Goal: Task Accomplishment & Management: Complete application form

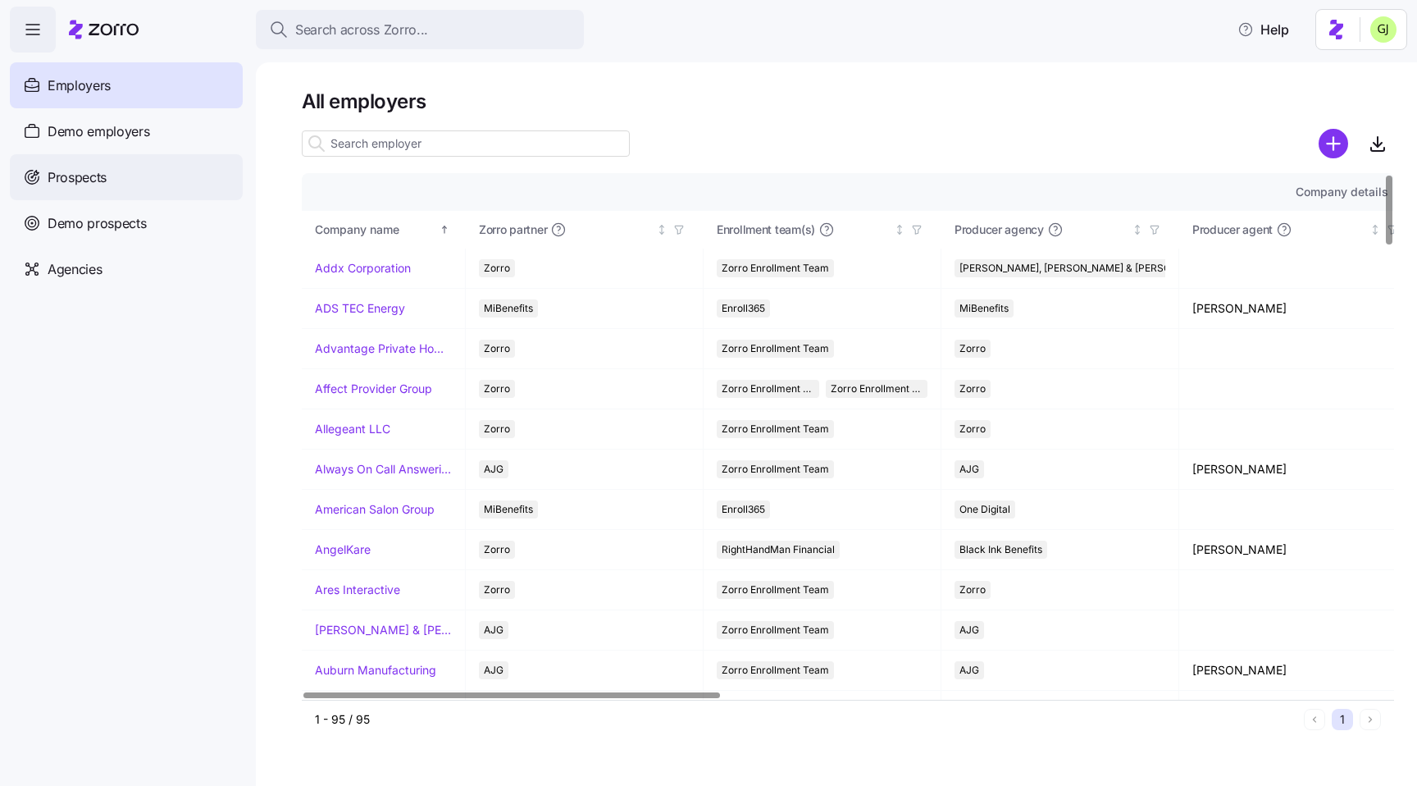
click at [112, 173] on div "Prospects" at bounding box center [126, 177] width 233 height 46
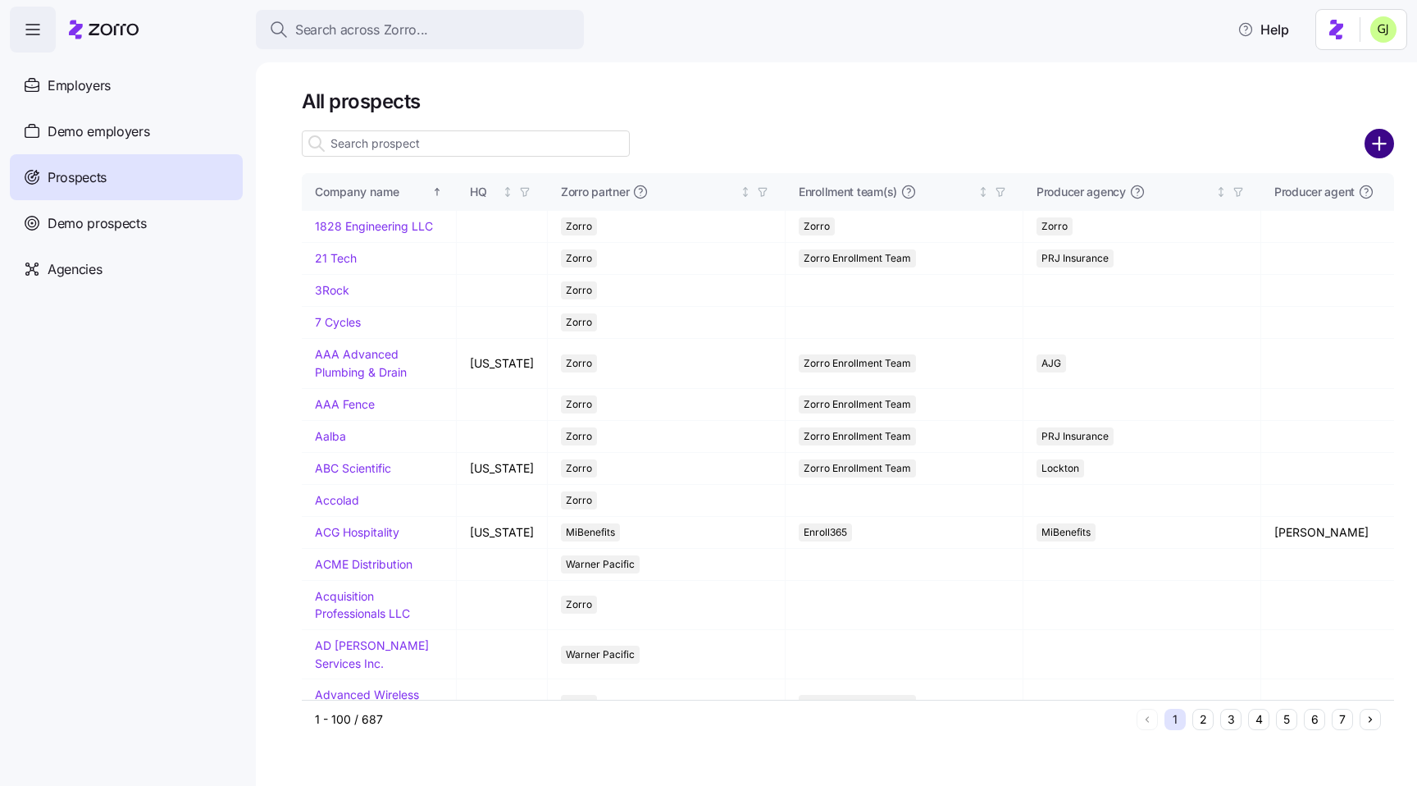
click at [1383, 141] on circle "add icon" at bounding box center [1380, 143] width 27 height 27
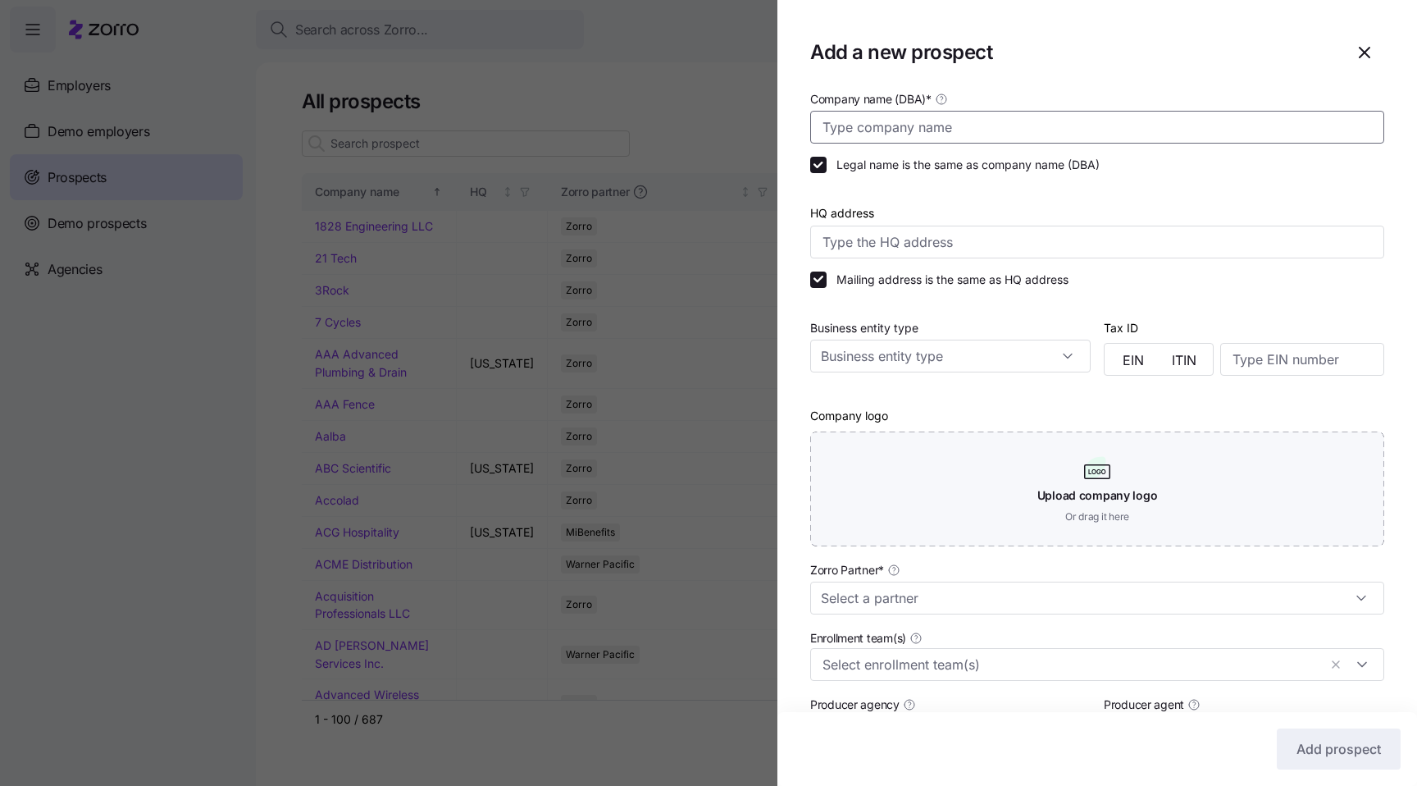
click at [924, 116] on input "Company name (DBA) *" at bounding box center [1097, 127] width 574 height 33
paste input "DKT@vxg6xaf-aze6vtk"
type input "DKT@vxg6xaf-aze6vtk"
paste input "Black Bear Diner"
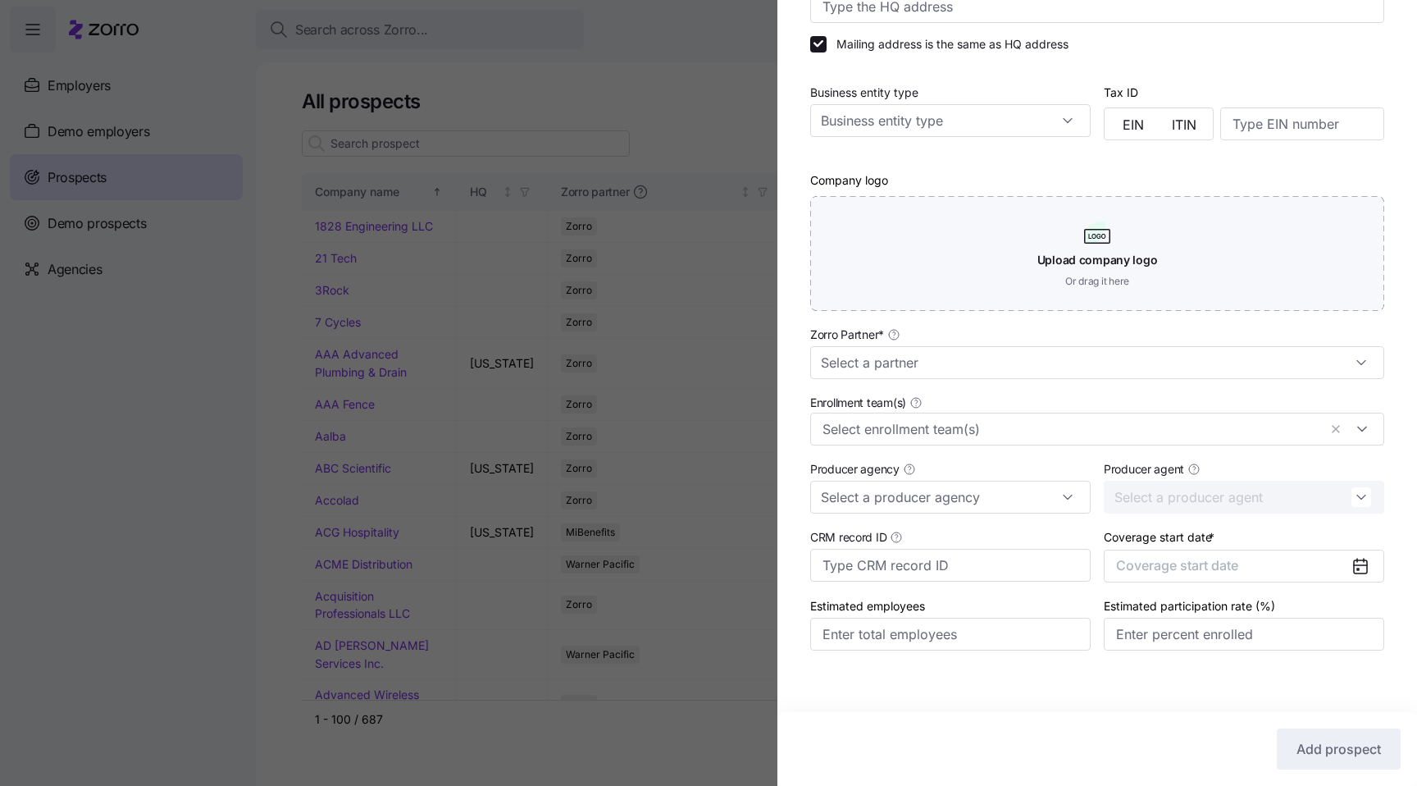
scroll to position [240, 0]
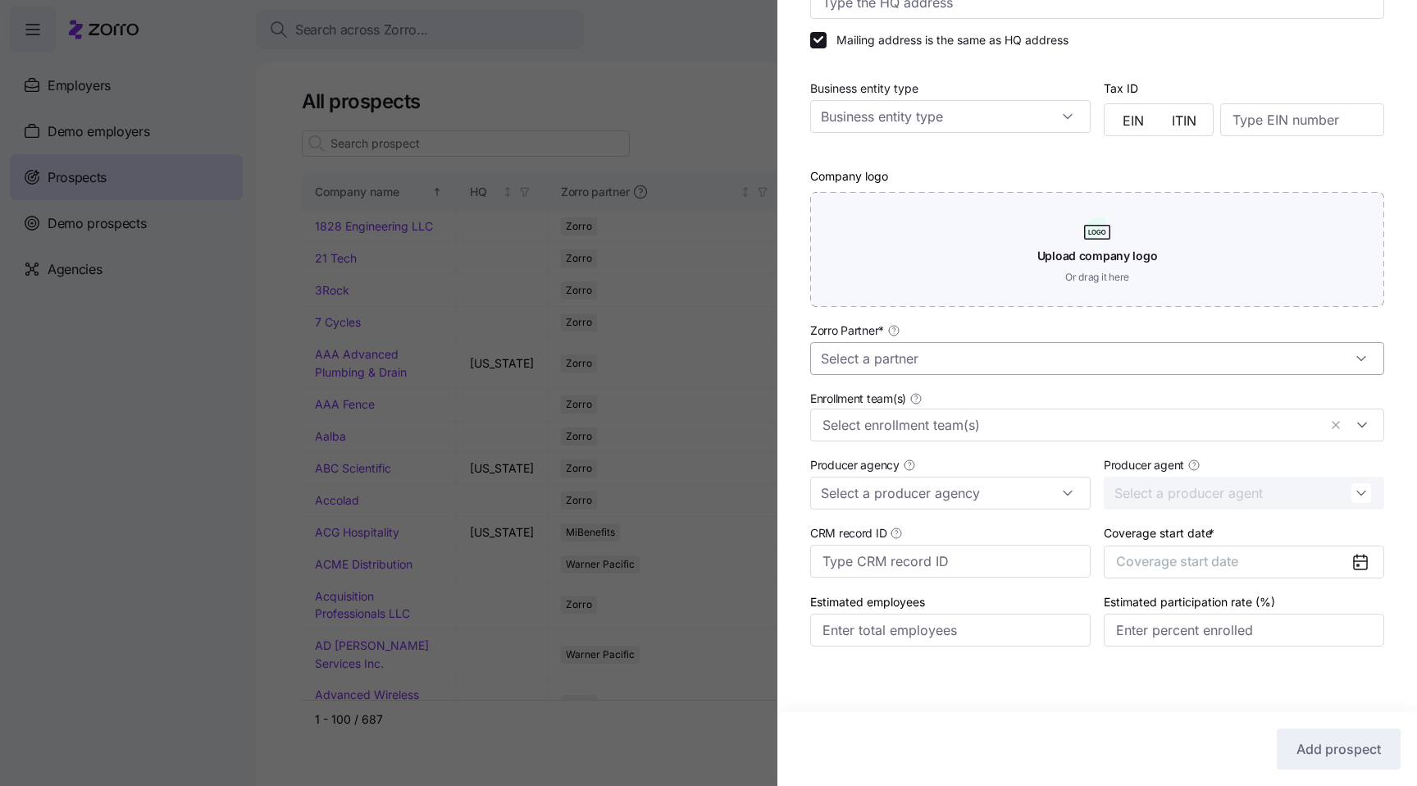
type input "Gadi - Black Bear Diner"
click at [1014, 366] on input "Zorro Partner *" at bounding box center [1097, 358] width 574 height 33
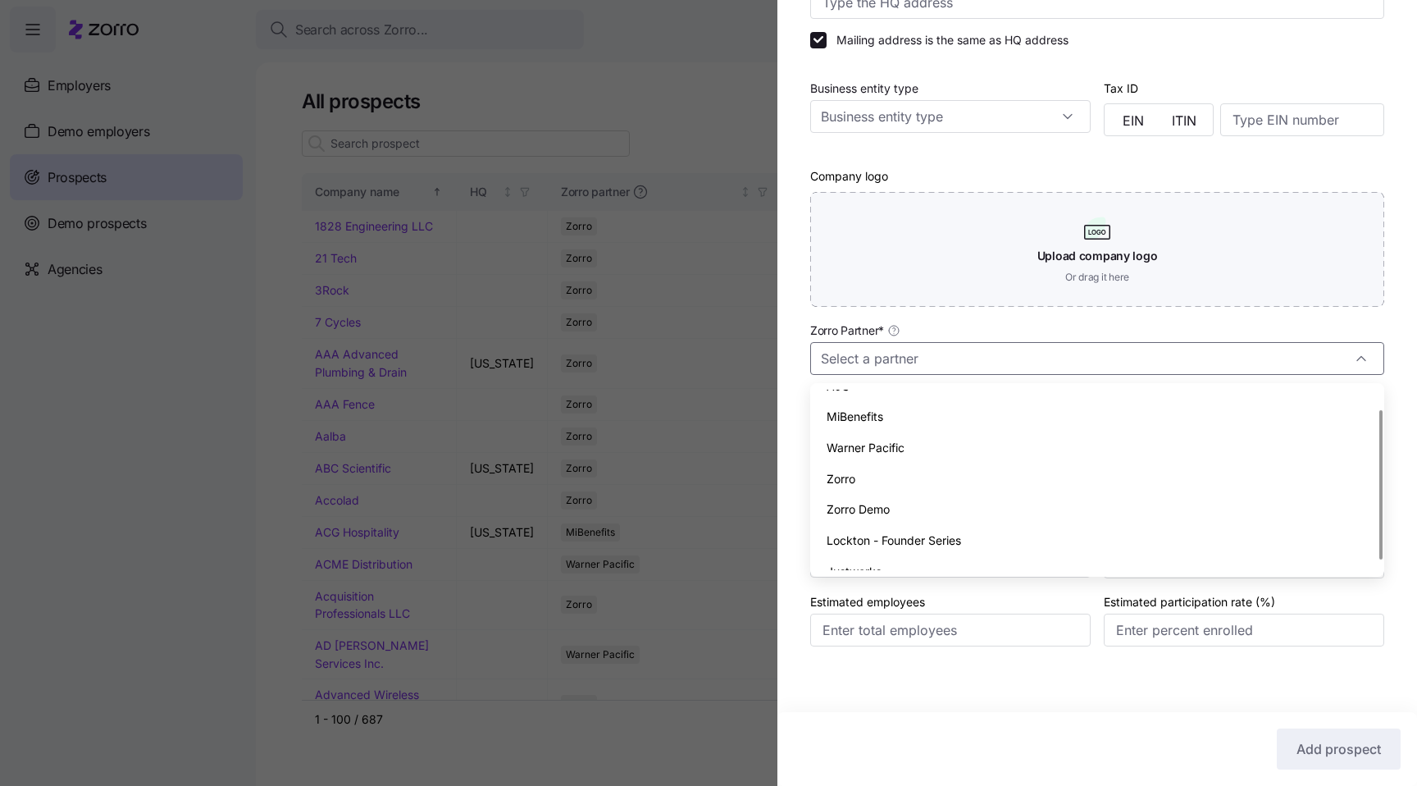
scroll to position [36, 0]
click at [962, 492] on div "Zorro Demo" at bounding box center [1097, 492] width 561 height 31
type input "Zorro Demo"
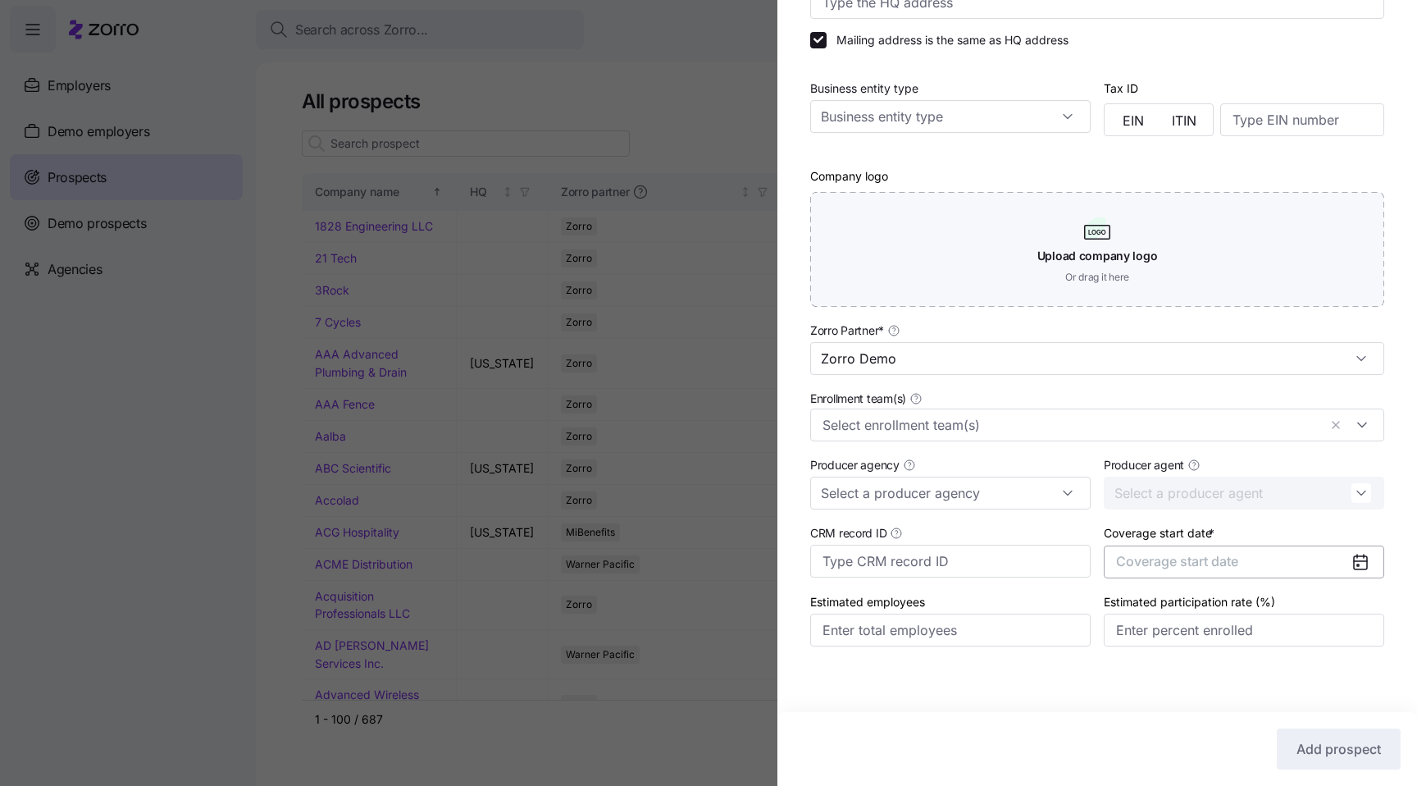
click at [1162, 559] on span "Coverage start date" at bounding box center [1177, 561] width 122 height 16
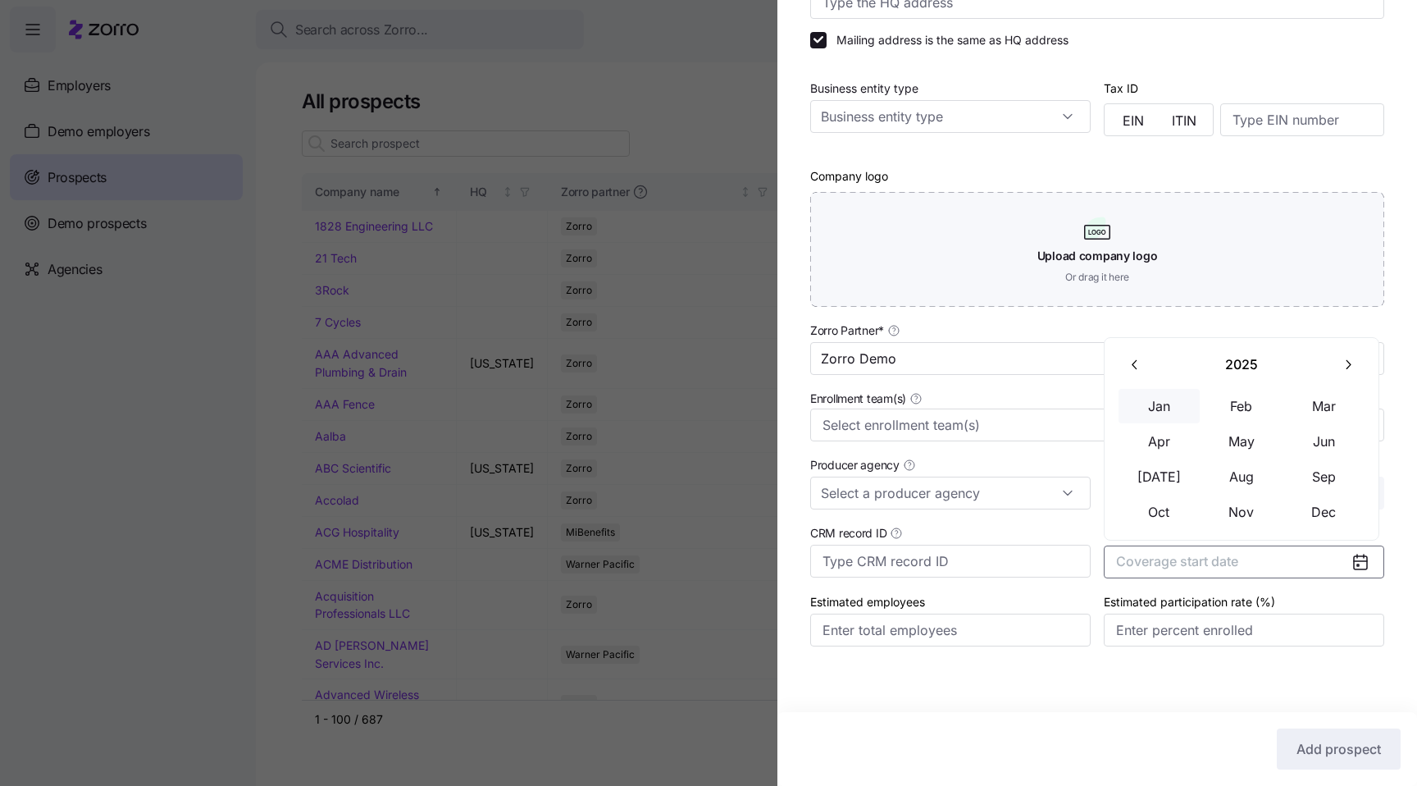
click at [1149, 410] on button "Jan" at bounding box center [1160, 406] width 82 height 34
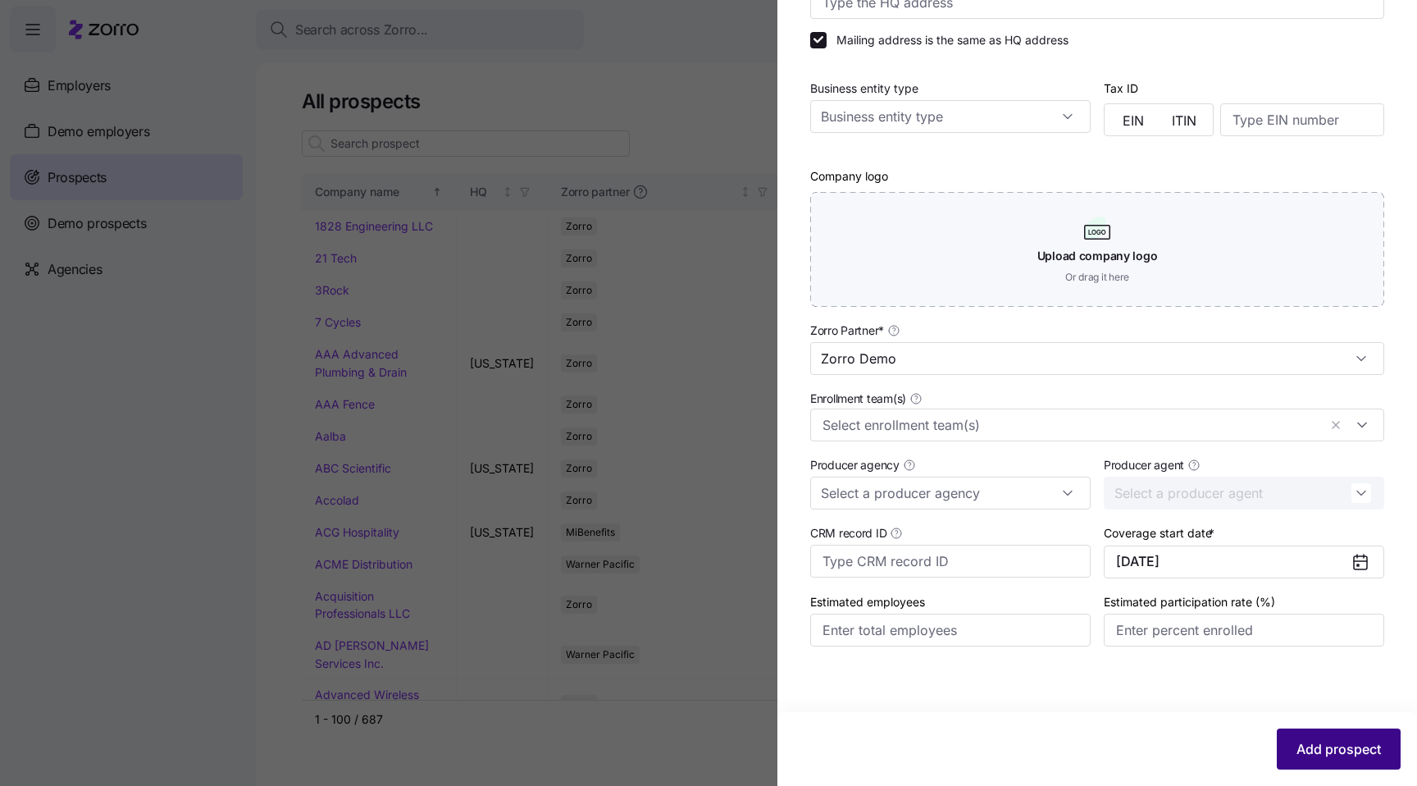
click at [1312, 740] on span "Add prospect" at bounding box center [1339, 749] width 84 height 20
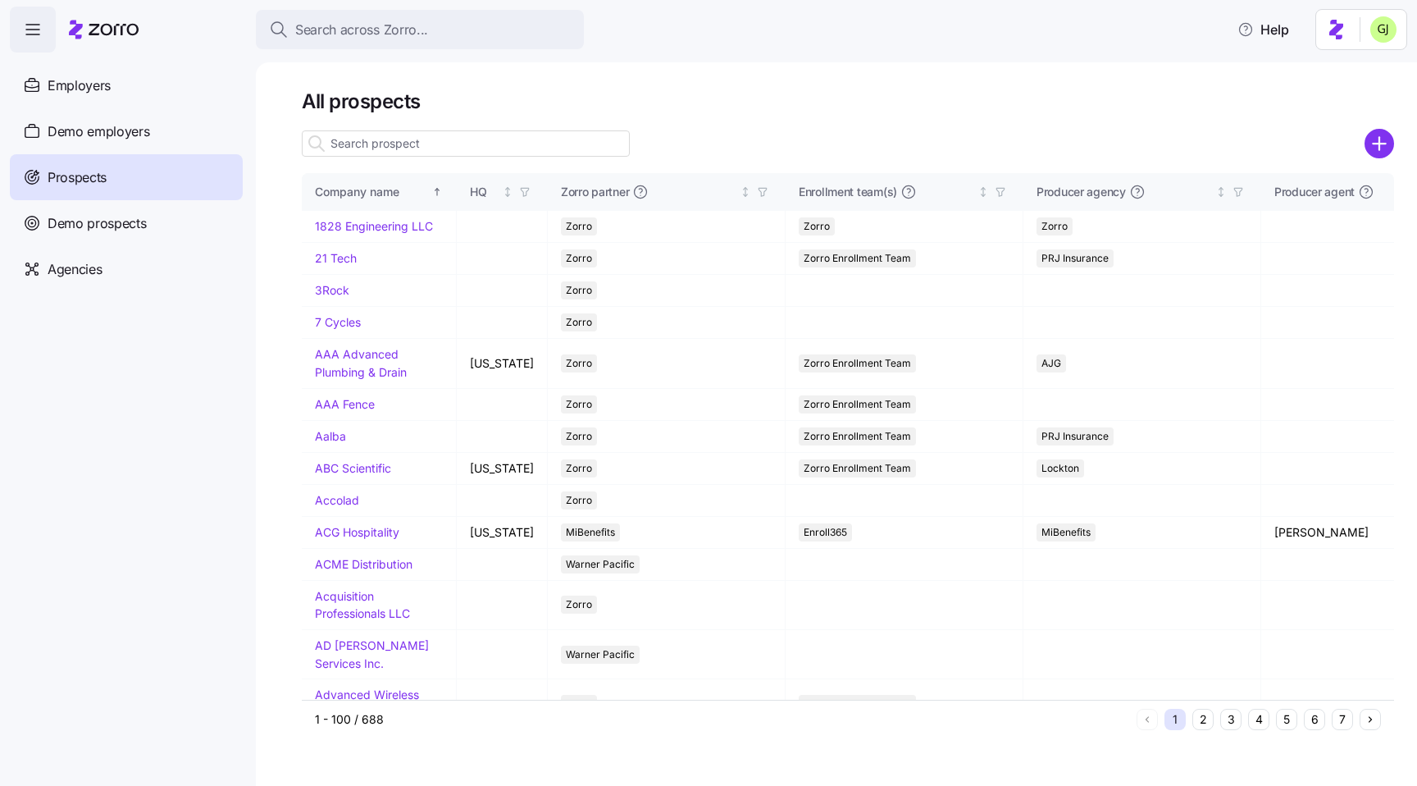
click at [531, 140] on input at bounding box center [466, 143] width 328 height 26
paste input "Black Bear Diner"
click at [531, 140] on input "Black Bear Diner" at bounding box center [466, 143] width 328 height 26
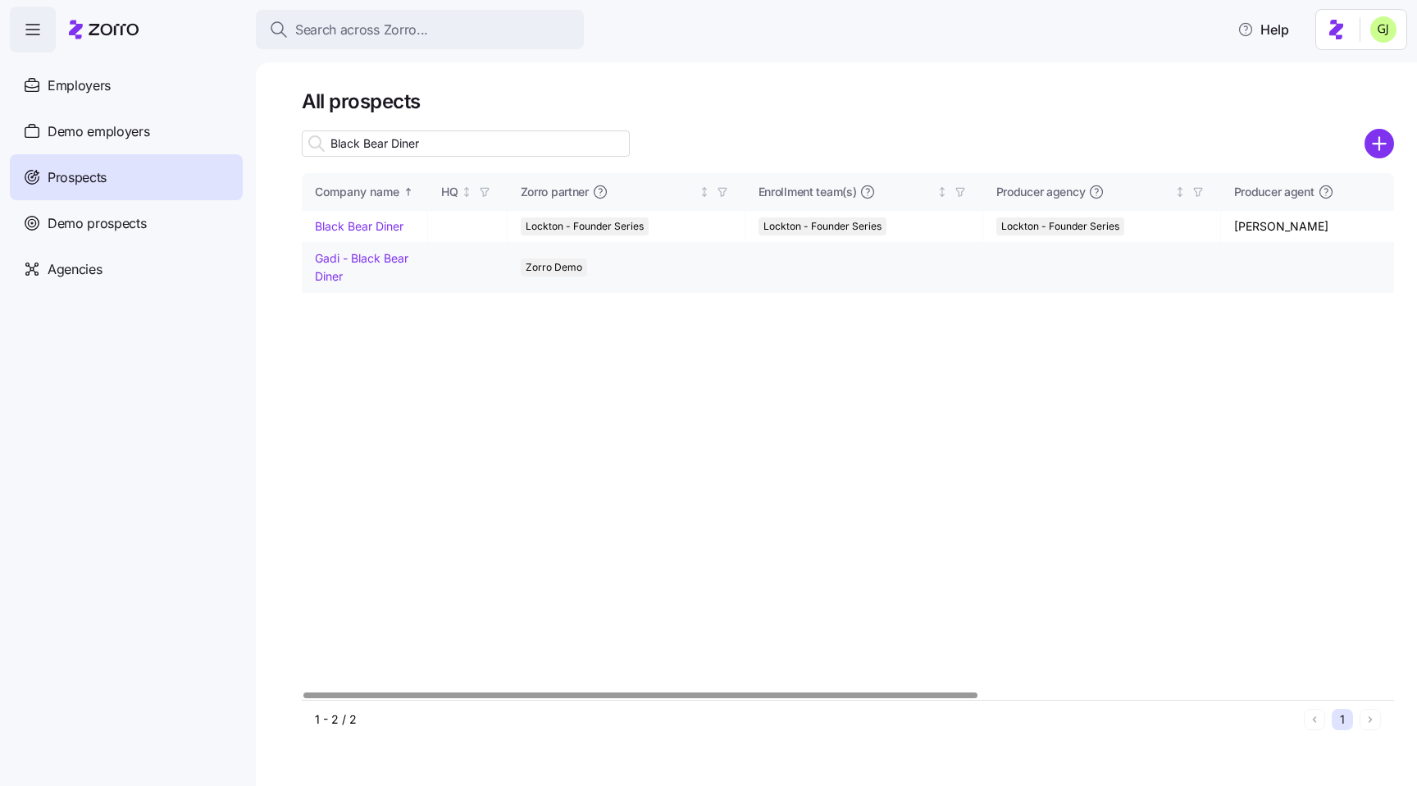
type input "Black Bear Diner"
click at [347, 258] on link "Gadi - Black Bear Diner" at bounding box center [362, 267] width 94 height 32
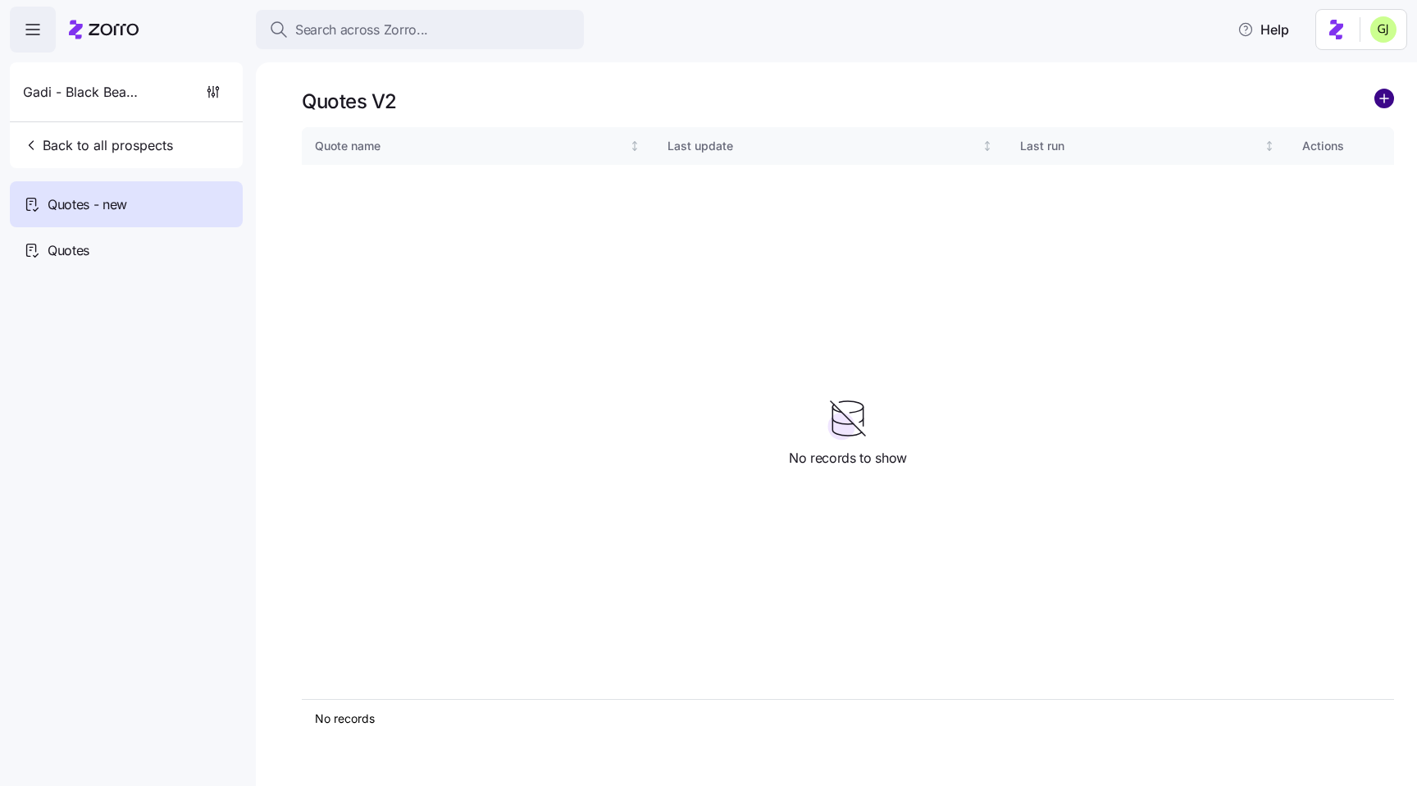
click at [1385, 100] on circle "add icon" at bounding box center [1385, 98] width 18 height 18
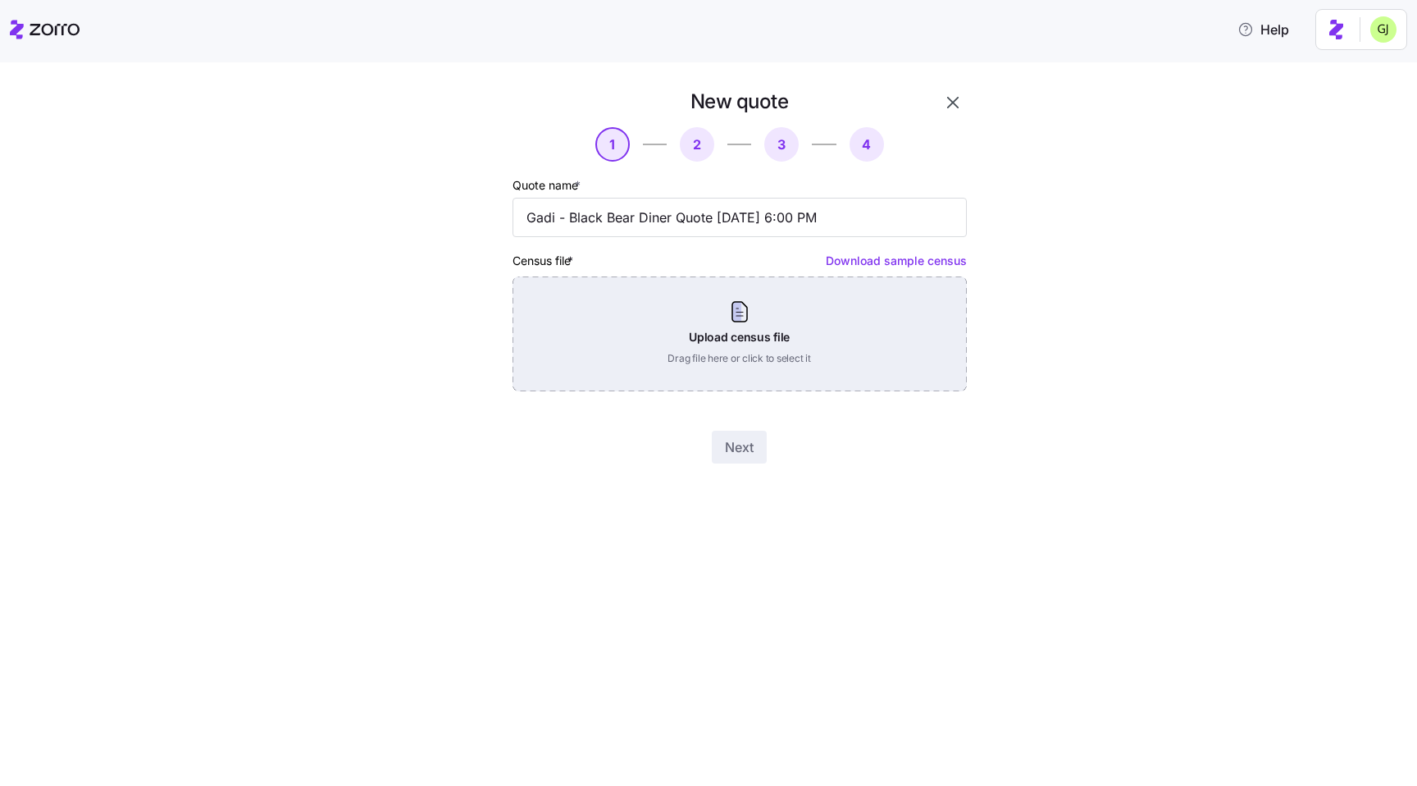
click at [804, 332] on div "Upload census file Drag file here or click to select it" at bounding box center [740, 333] width 454 height 115
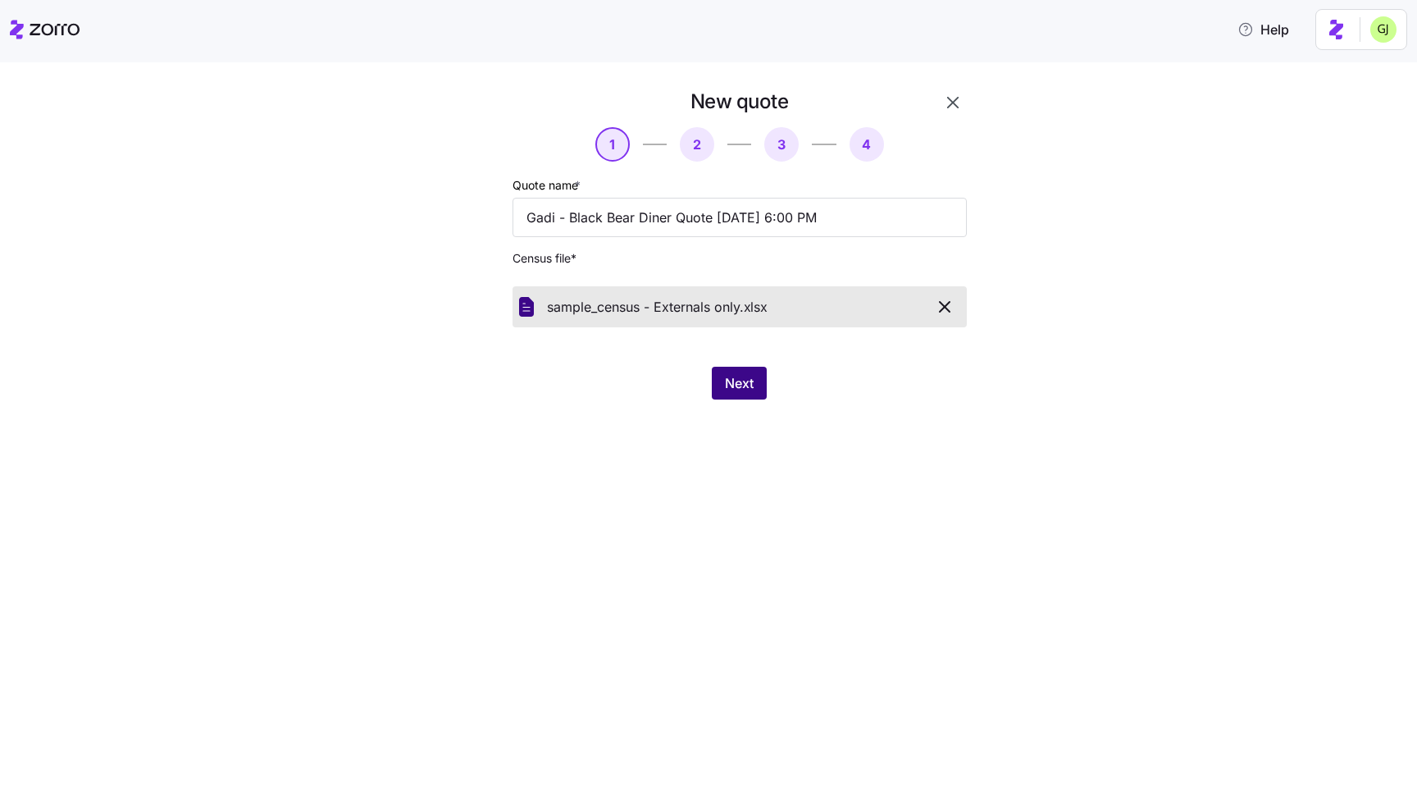
click at [746, 391] on span "Next" at bounding box center [739, 383] width 29 height 20
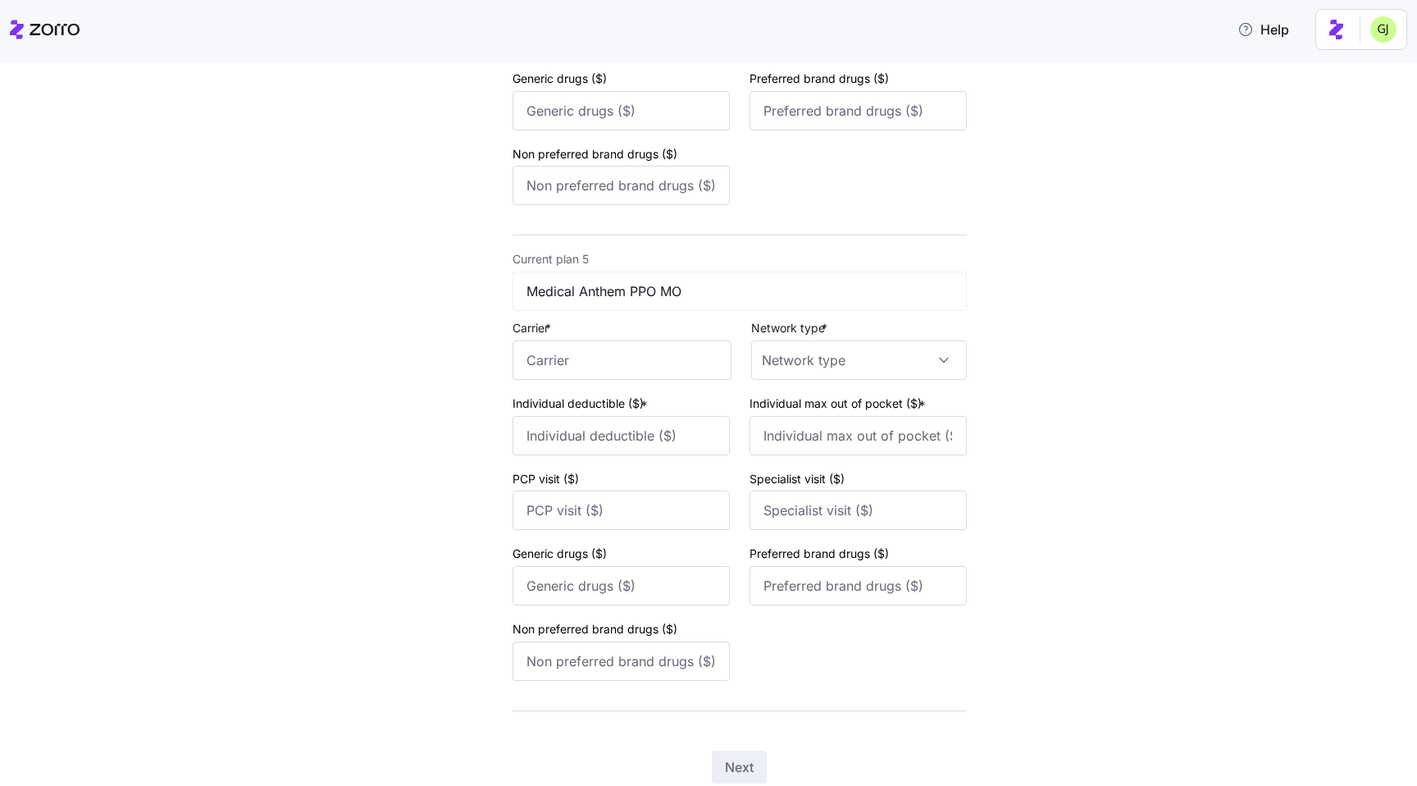
scroll to position [1978, 0]
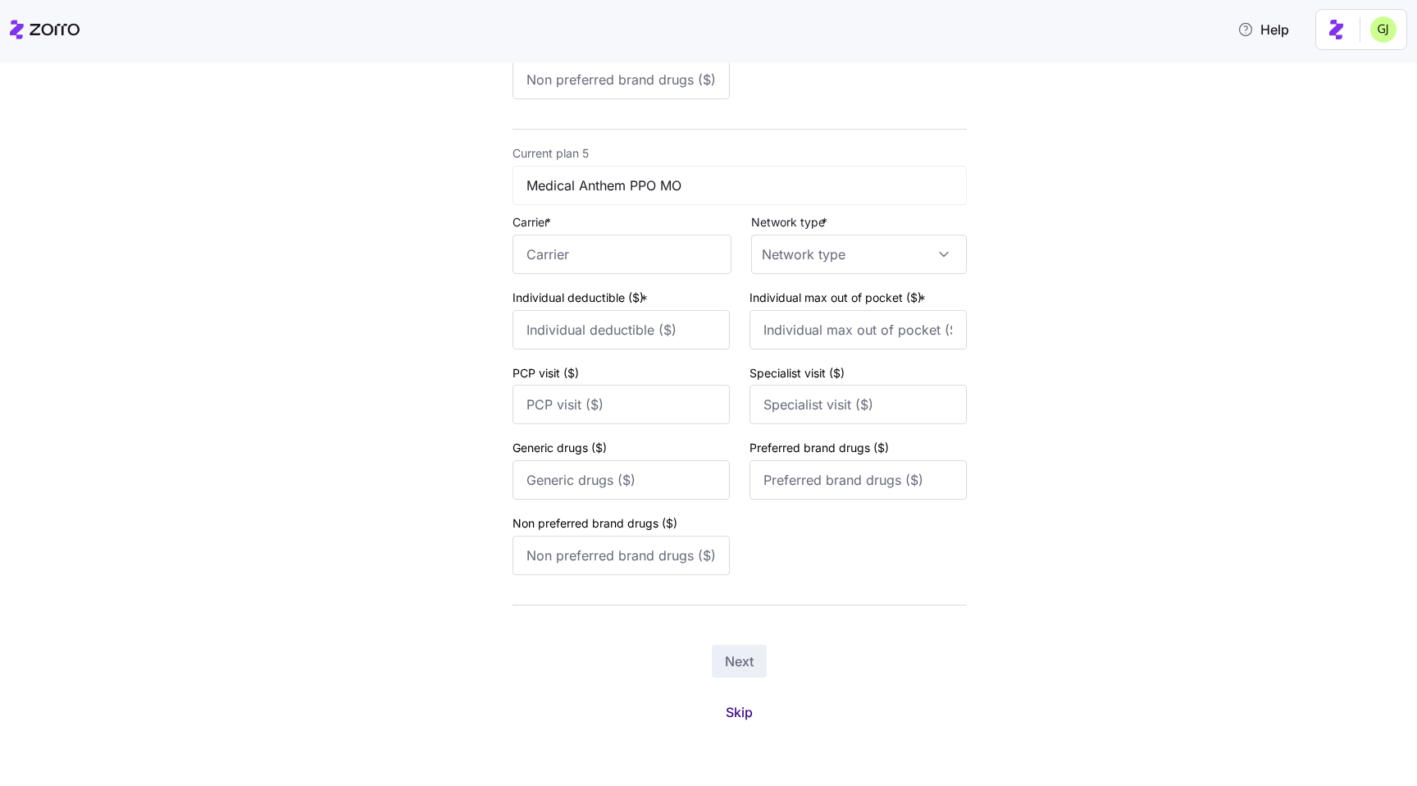
click at [742, 710] on span "Skip" at bounding box center [739, 712] width 27 height 20
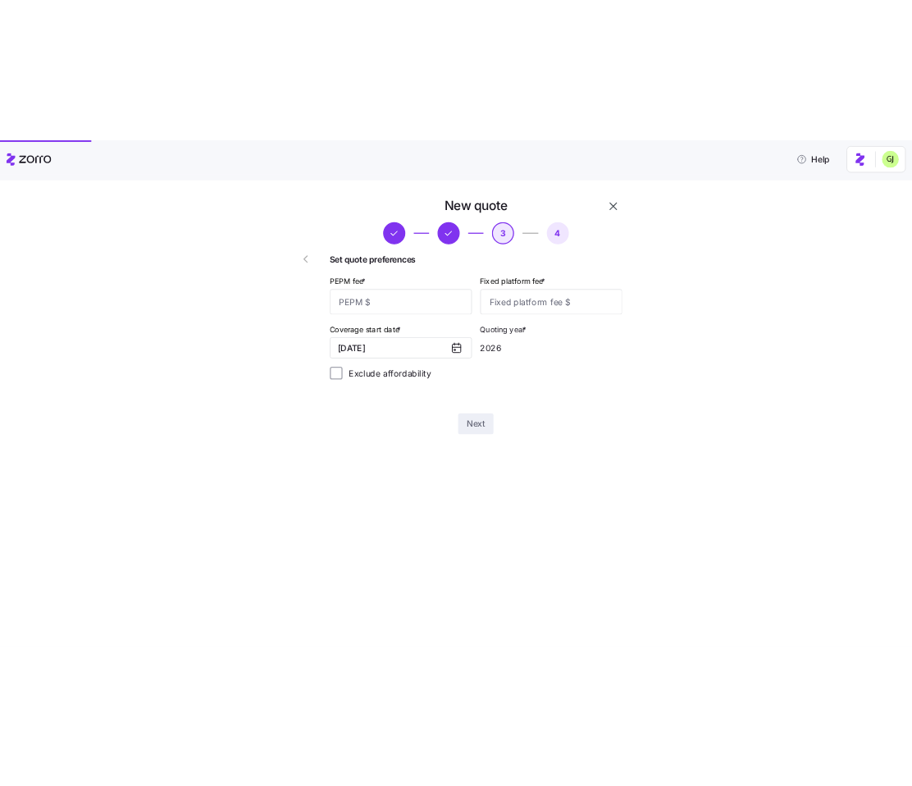
scroll to position [0, 0]
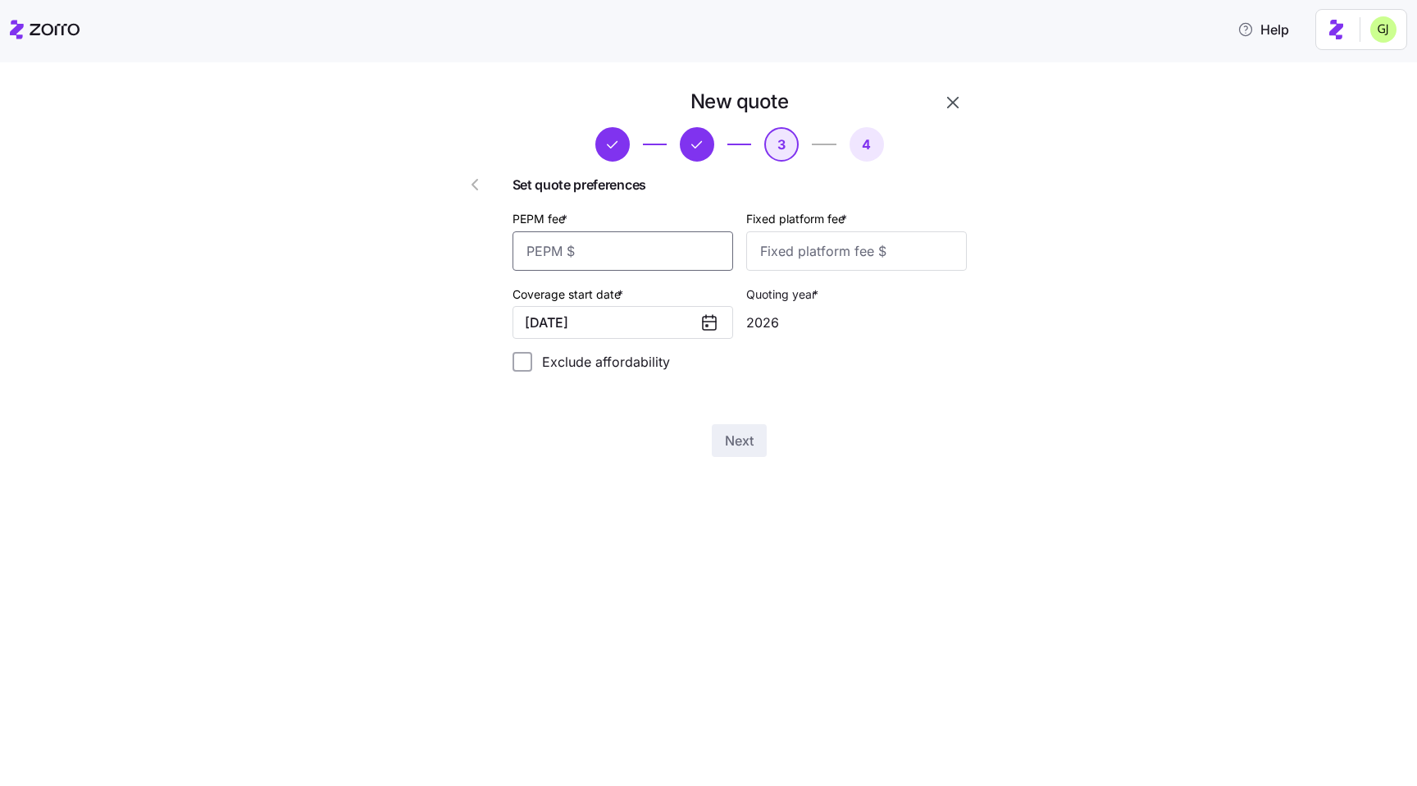
click at [659, 256] on input "PEPM fee *" at bounding box center [623, 250] width 221 height 39
type input "55"
click at [825, 244] on input "Fixed platform fee *" at bounding box center [856, 250] width 221 height 39
type input "100"
click at [737, 427] on button "Next" at bounding box center [739, 440] width 55 height 33
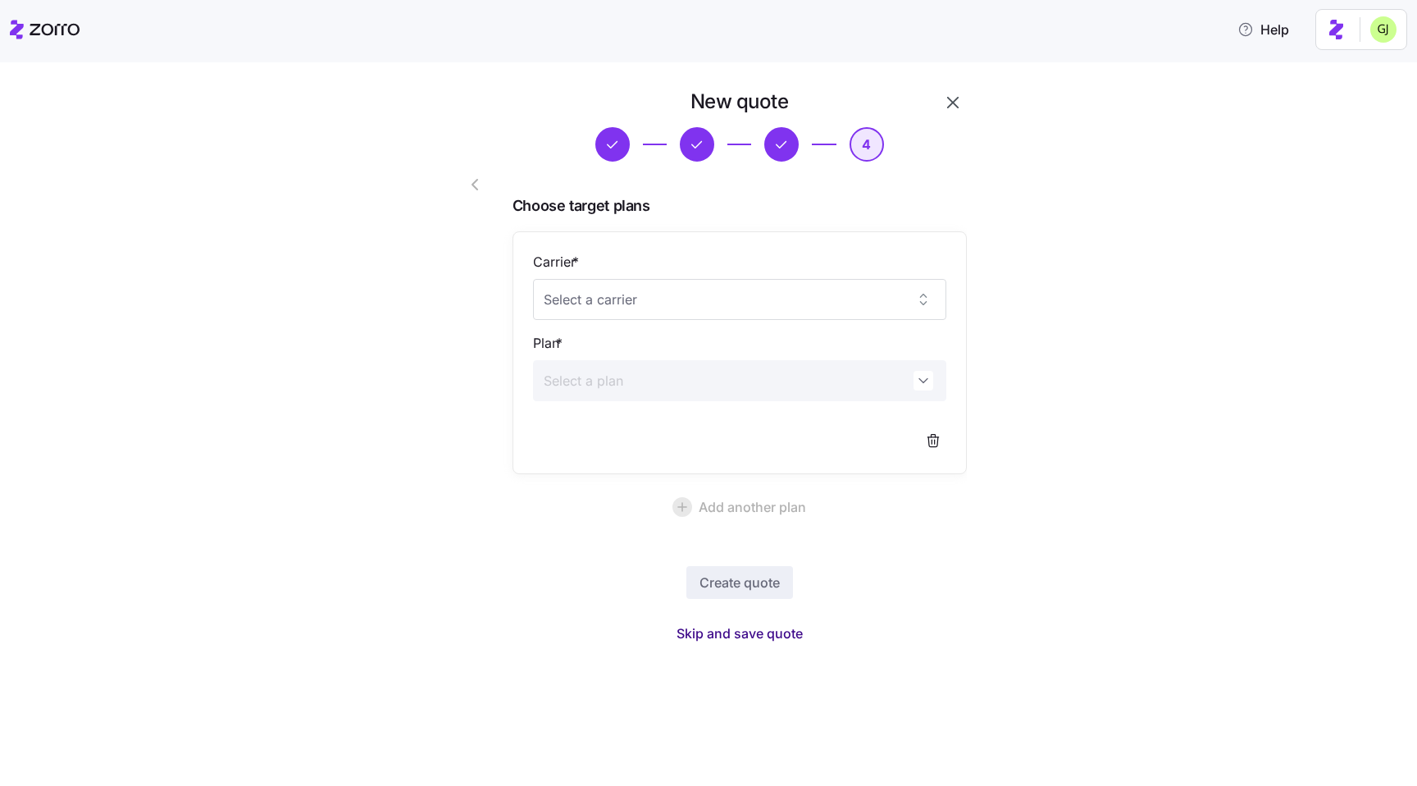
click at [743, 629] on span "Skip and save quote" at bounding box center [740, 633] width 126 height 20
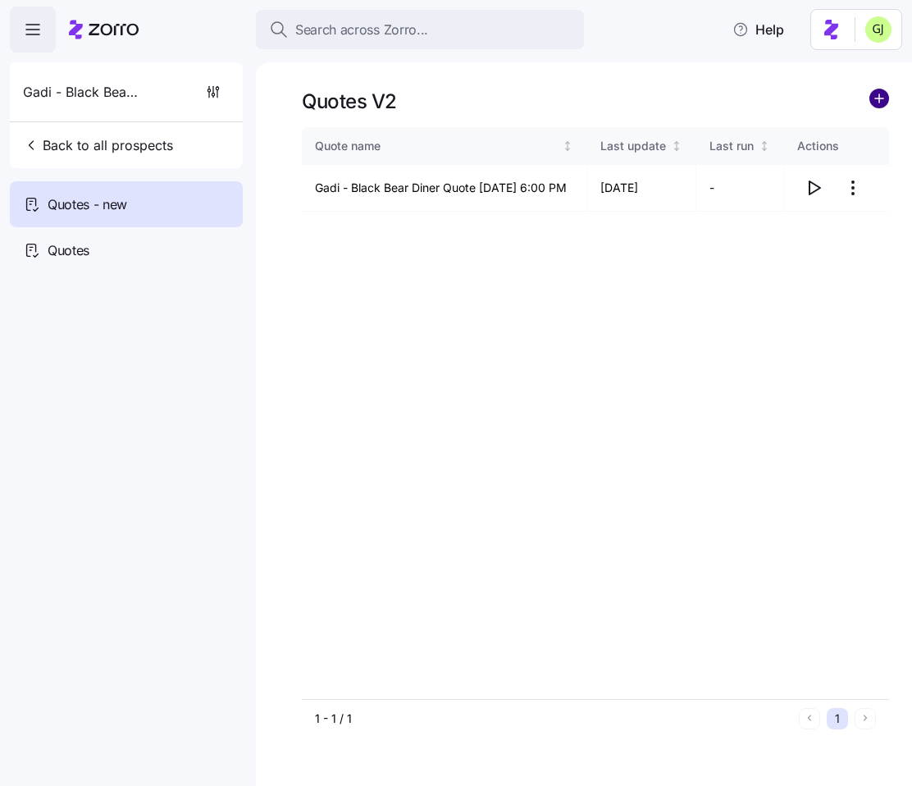
click at [883, 101] on circle "add icon" at bounding box center [879, 98] width 18 height 18
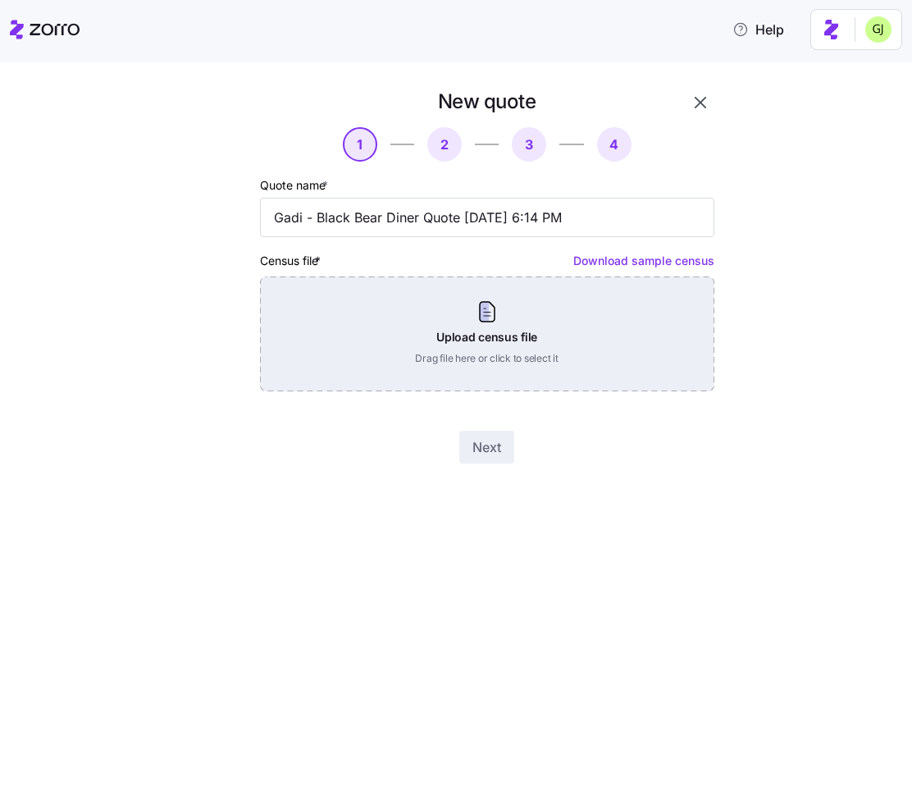
click at [630, 327] on div "Upload census file Drag file here or click to select it" at bounding box center [487, 333] width 454 height 115
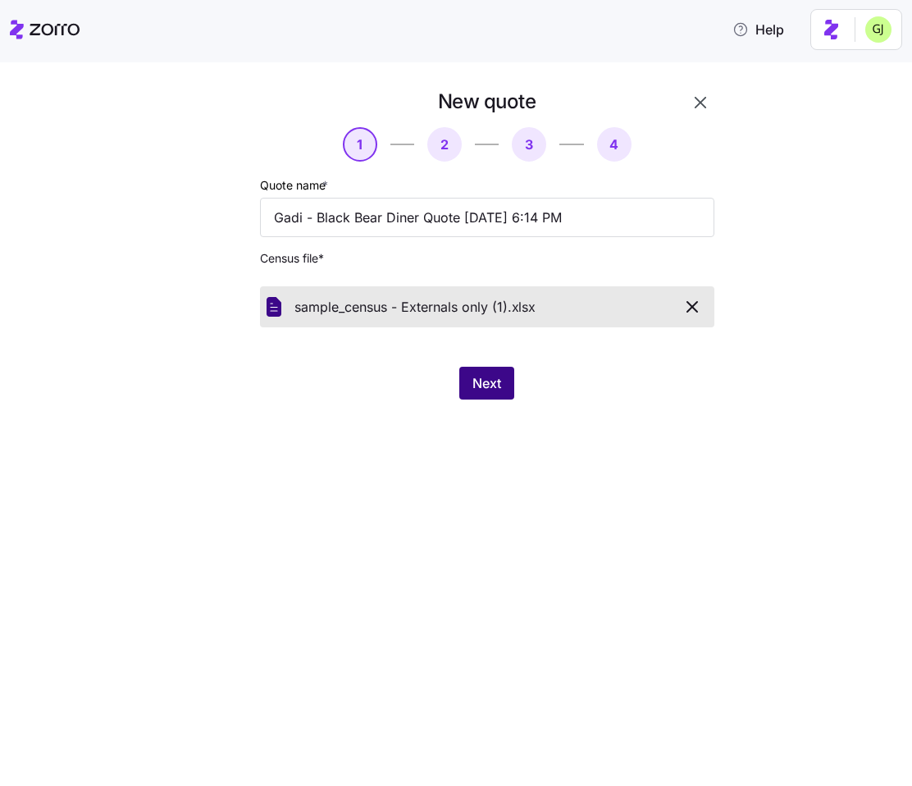
click at [498, 384] on span "Next" at bounding box center [486, 383] width 29 height 20
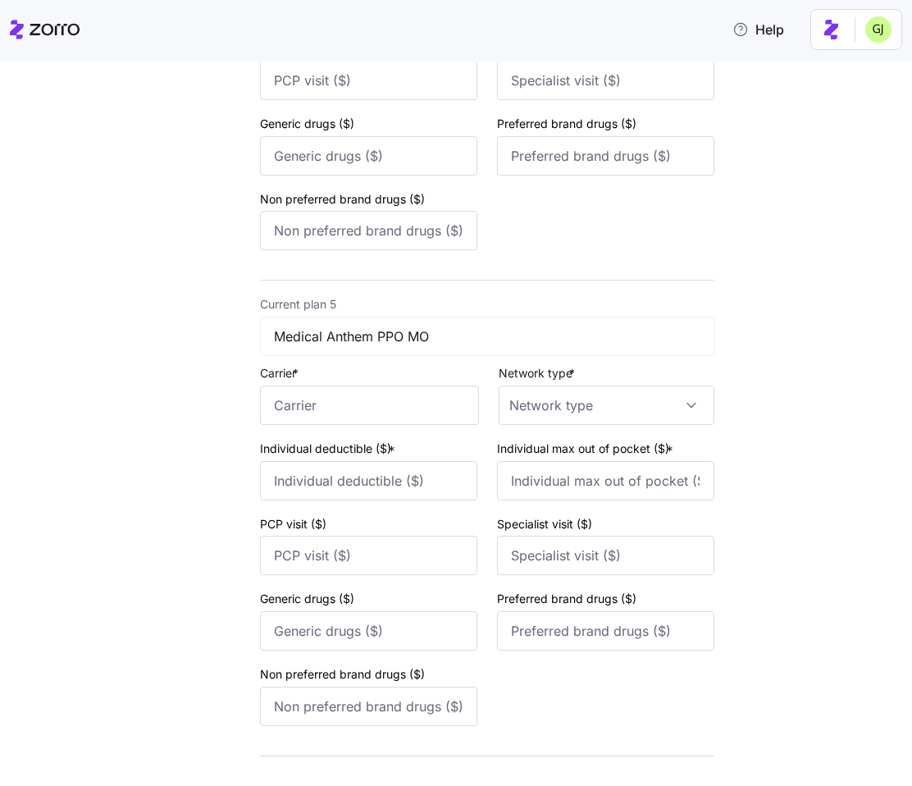
scroll to position [1978, 0]
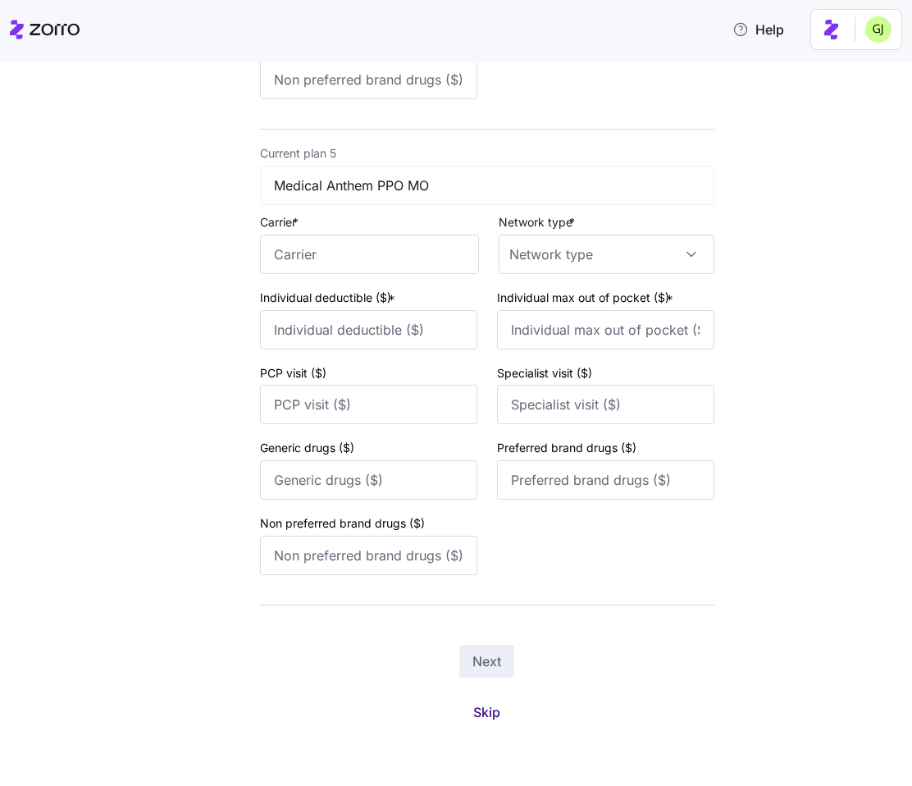
click at [488, 711] on span "Skip" at bounding box center [486, 712] width 27 height 20
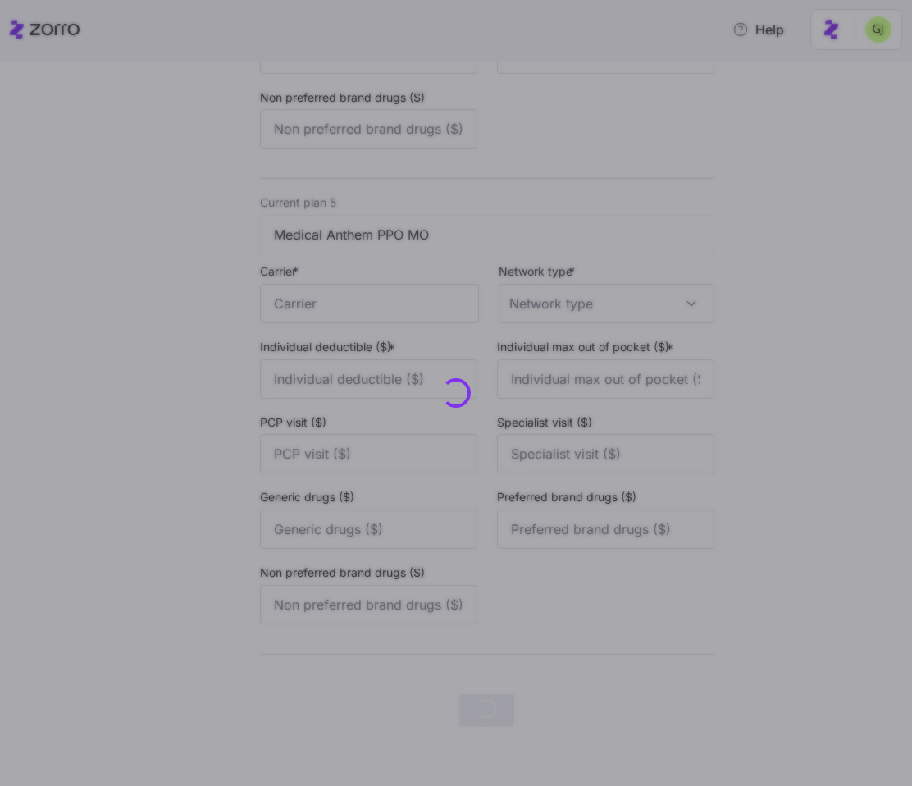
scroll to position [0, 0]
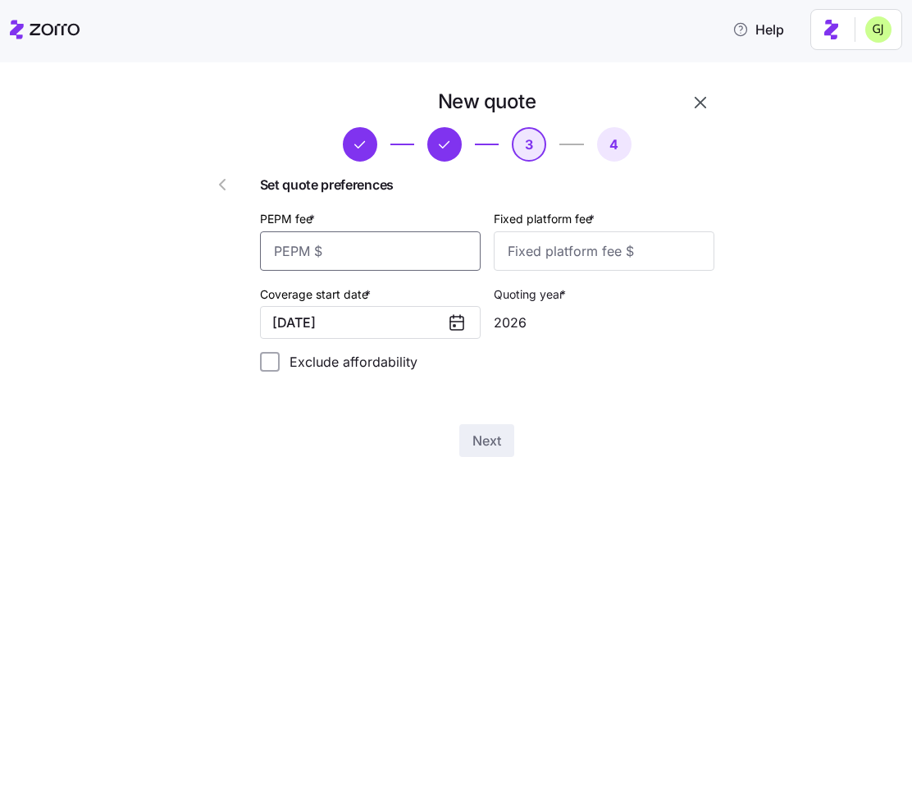
click at [389, 250] on input "PEPM fee *" at bounding box center [370, 250] width 221 height 39
type input "55"
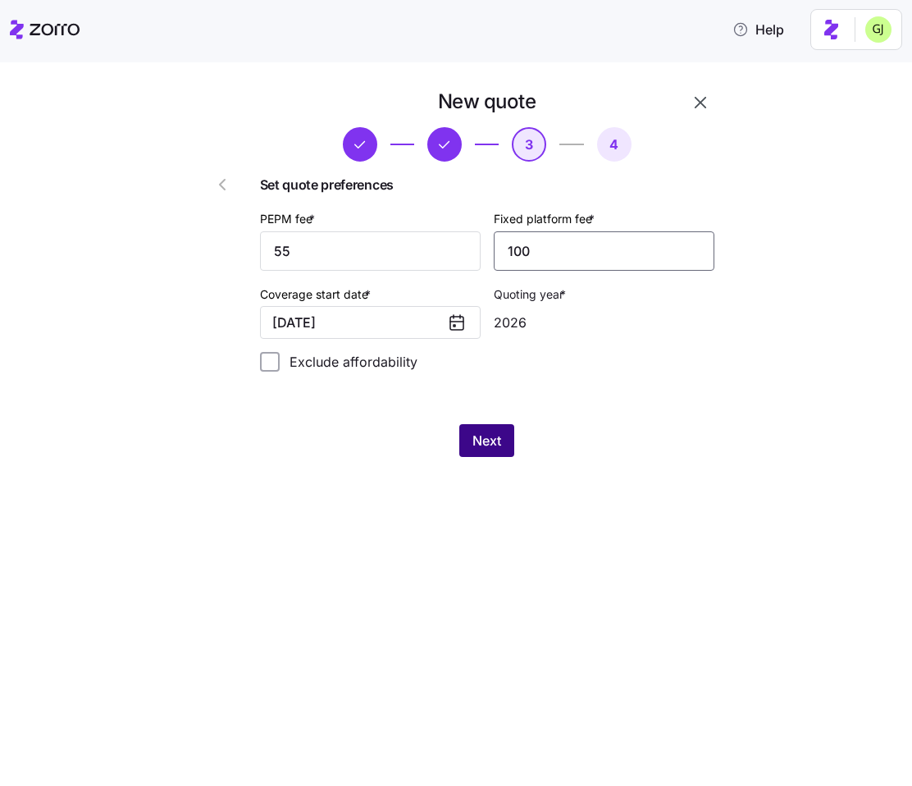
type input "100"
click at [465, 446] on button "Next" at bounding box center [486, 440] width 55 height 33
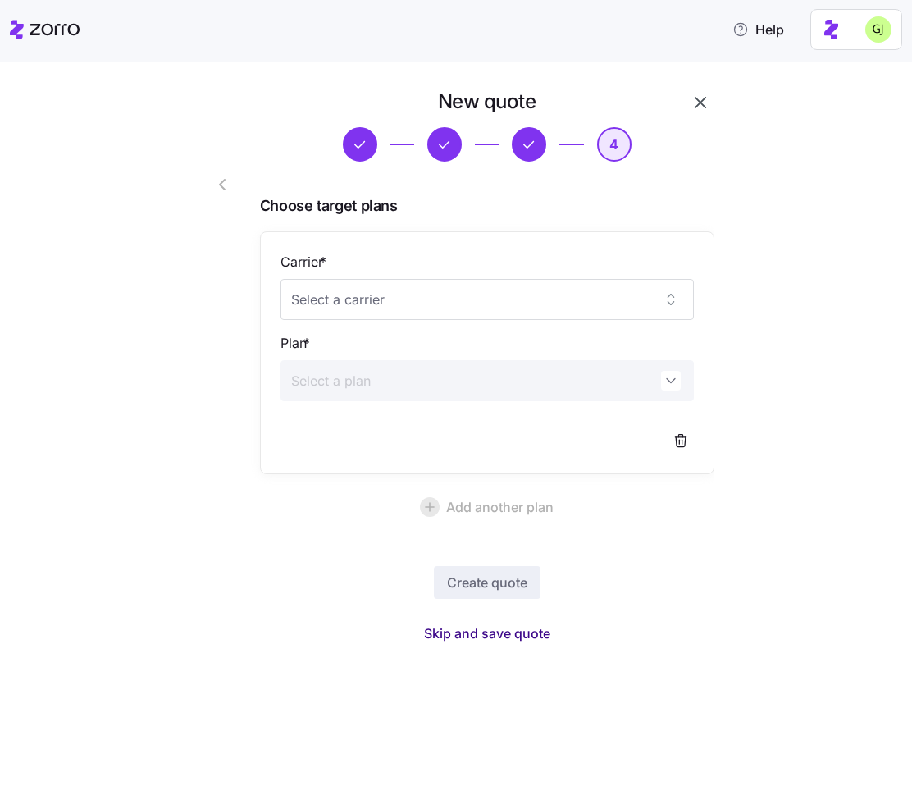
click at [516, 631] on span "Skip and save quote" at bounding box center [487, 633] width 126 height 20
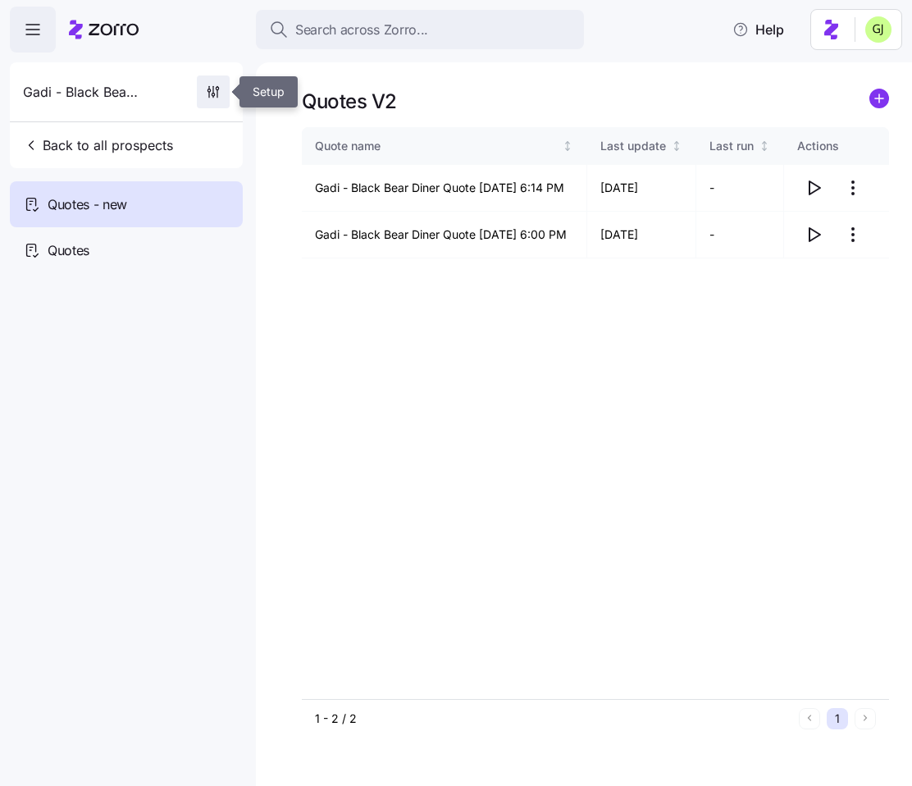
click at [202, 91] on span "button" at bounding box center [213, 91] width 31 height 31
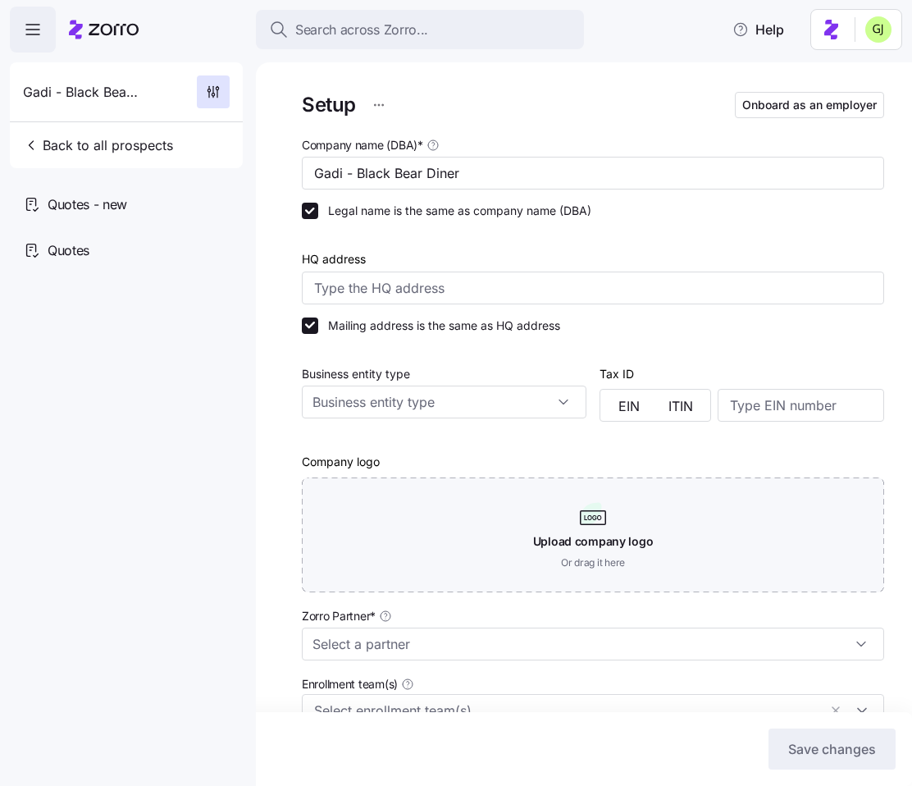
type input "Zorro Demo"
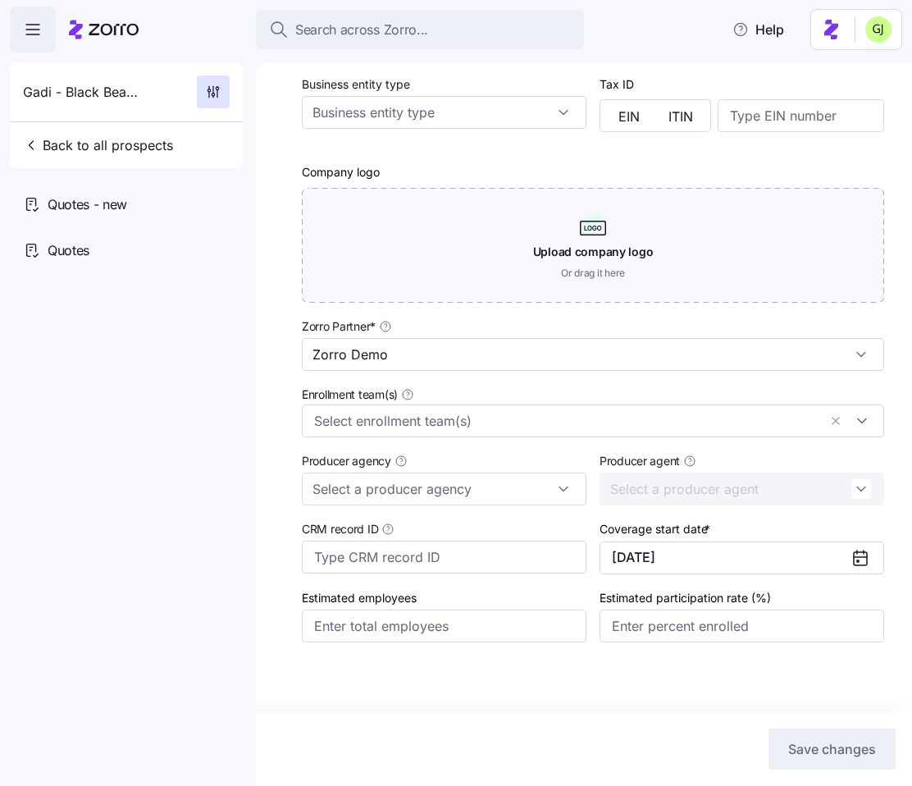
scroll to position [313, 0]
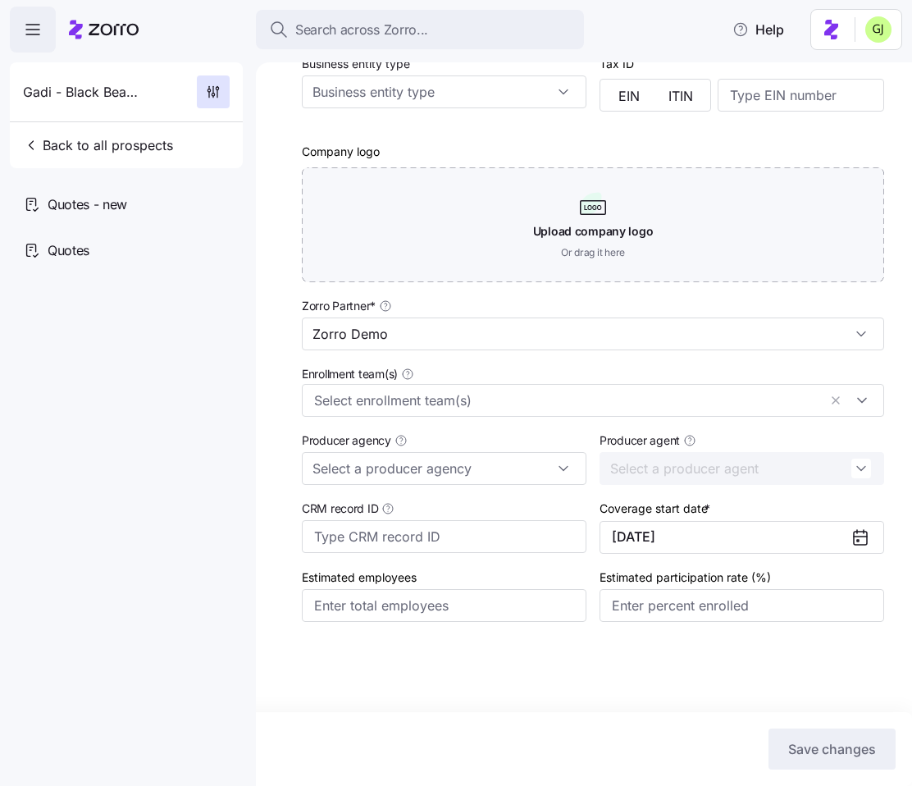
click at [860, 536] on icon at bounding box center [861, 537] width 20 height 20
click at [735, 531] on button "[DATE]" at bounding box center [742, 537] width 285 height 33
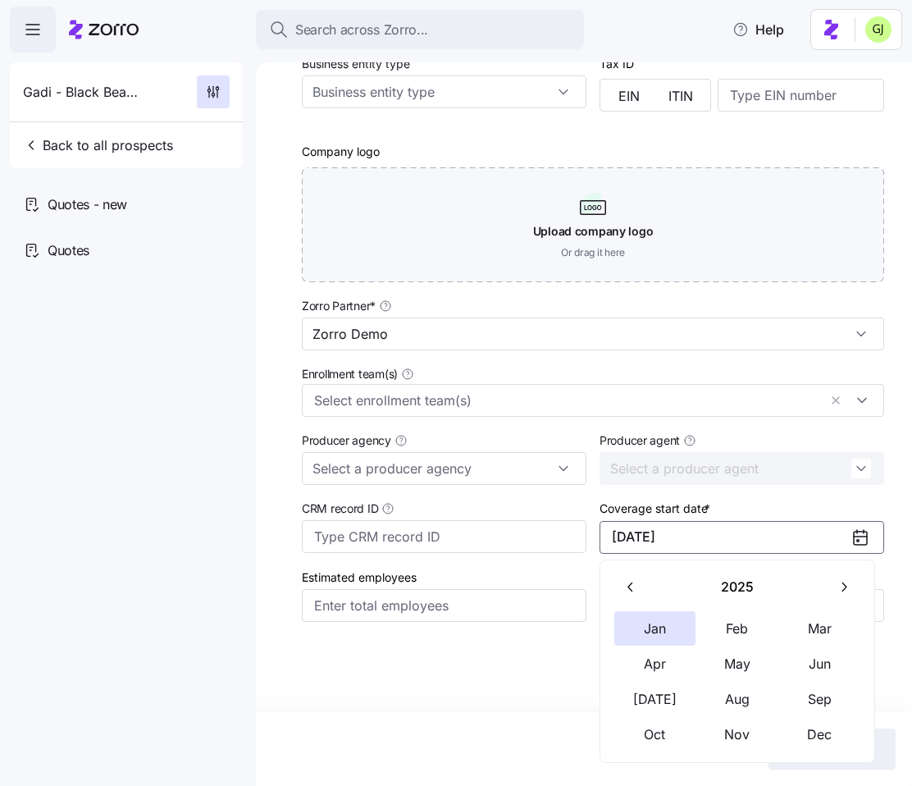
click at [850, 585] on icon "button" at bounding box center [844, 587] width 16 height 16
click at [656, 629] on button "Jan" at bounding box center [655, 628] width 82 height 34
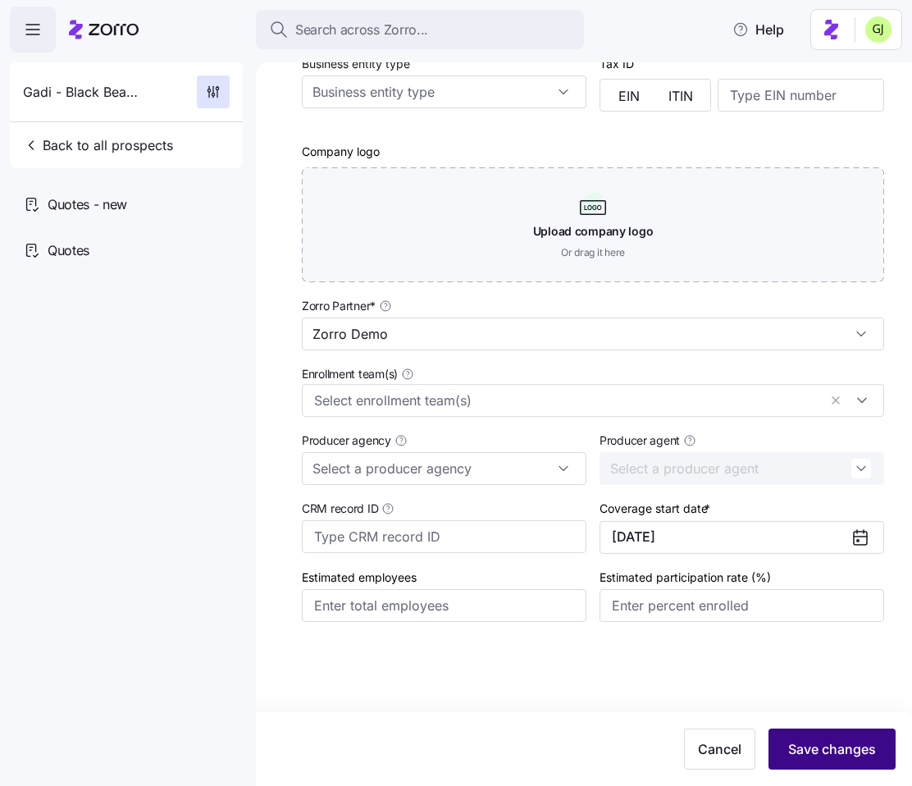
click at [821, 748] on span "Save changes" at bounding box center [832, 749] width 88 height 20
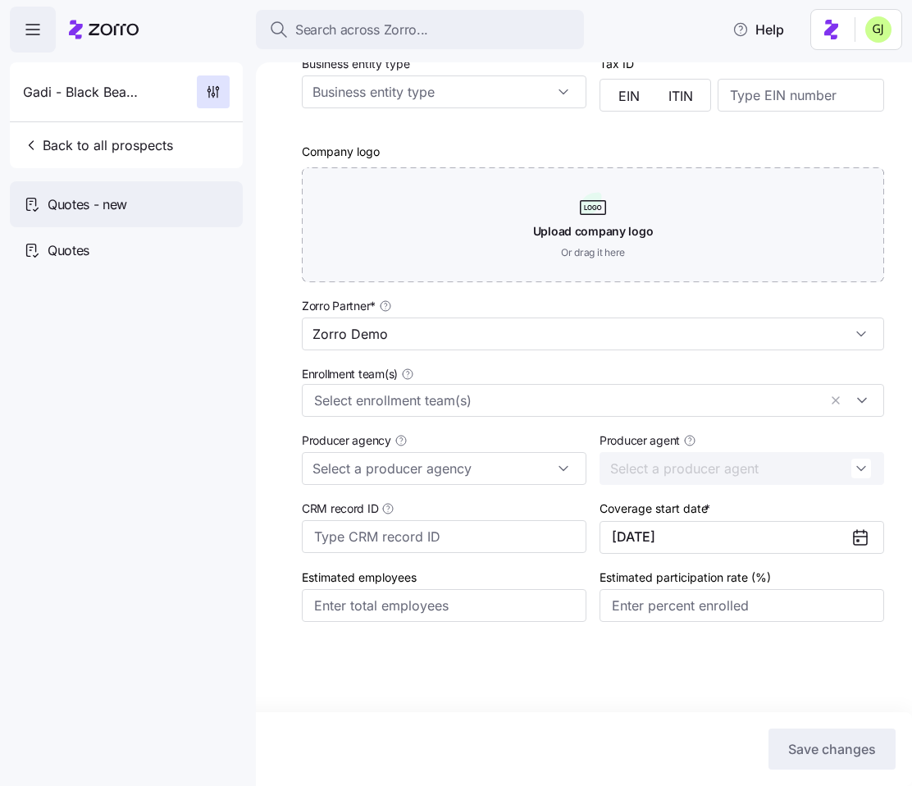
click at [162, 204] on div "Quotes - new" at bounding box center [126, 204] width 233 height 46
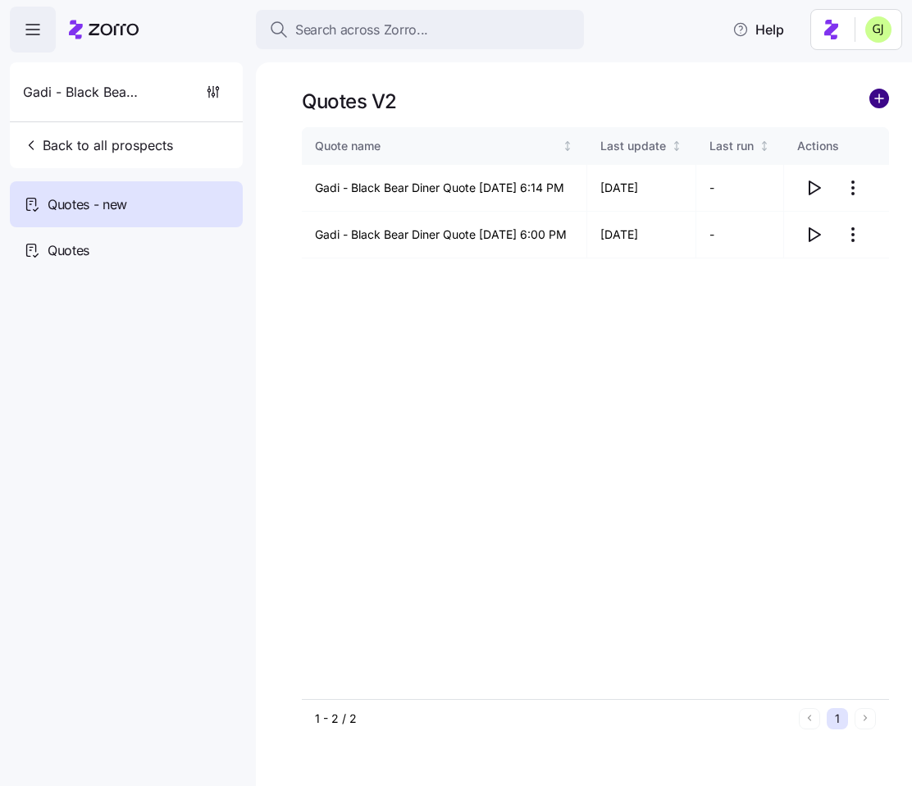
click at [878, 99] on circle "add icon" at bounding box center [879, 98] width 18 height 18
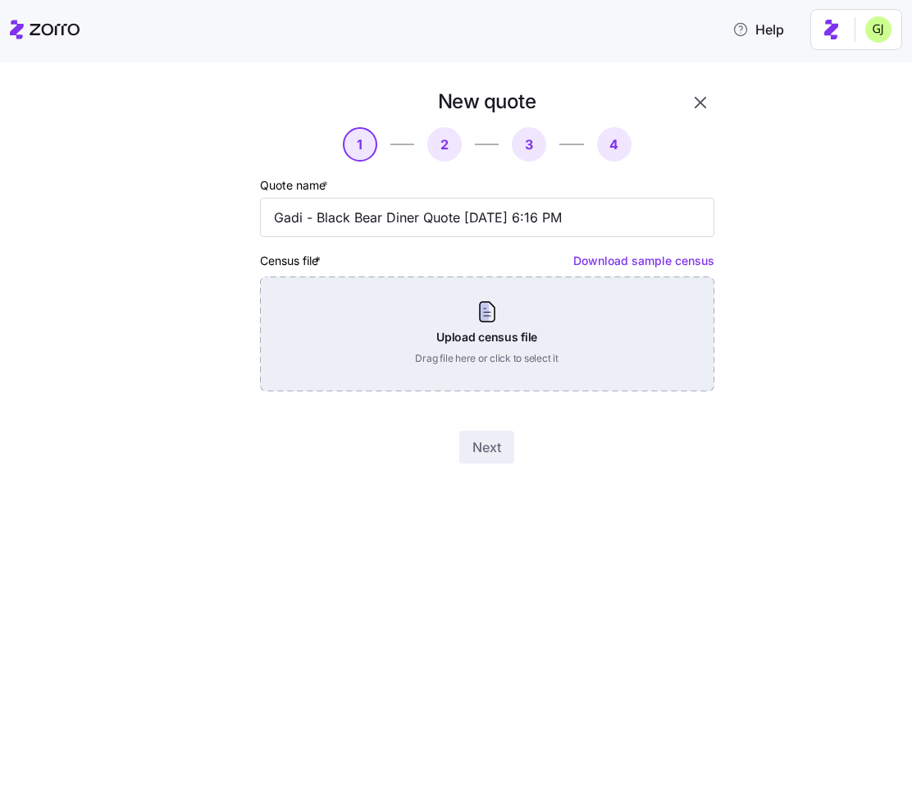
click at [599, 322] on div "Upload census file Drag file here or click to select it" at bounding box center [487, 333] width 454 height 115
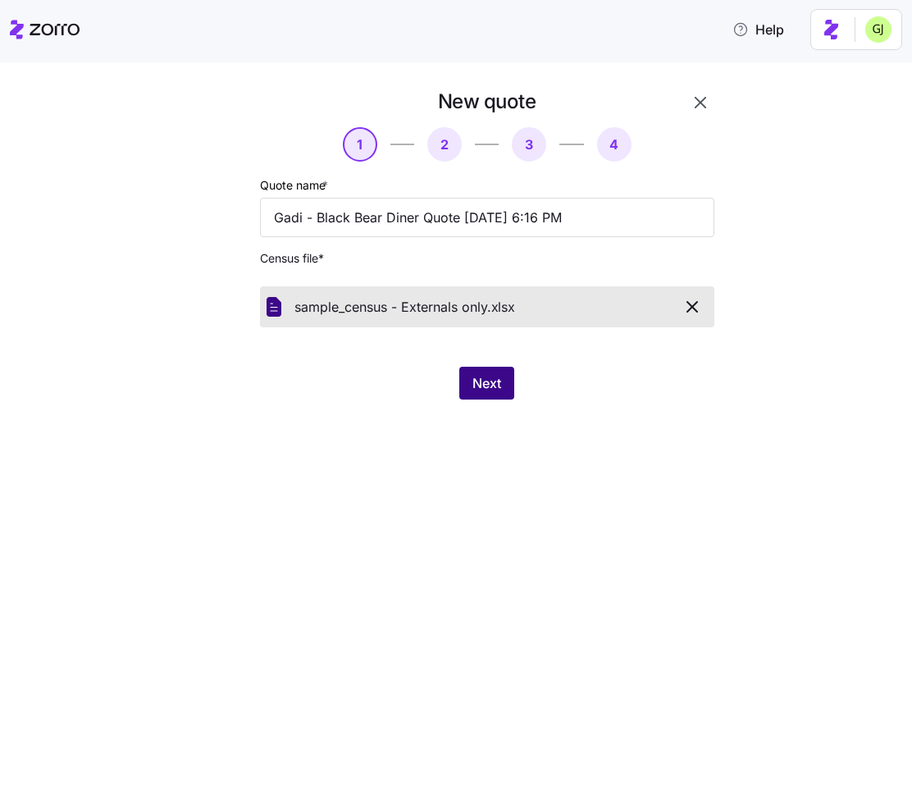
click at [493, 384] on span "Next" at bounding box center [486, 383] width 29 height 20
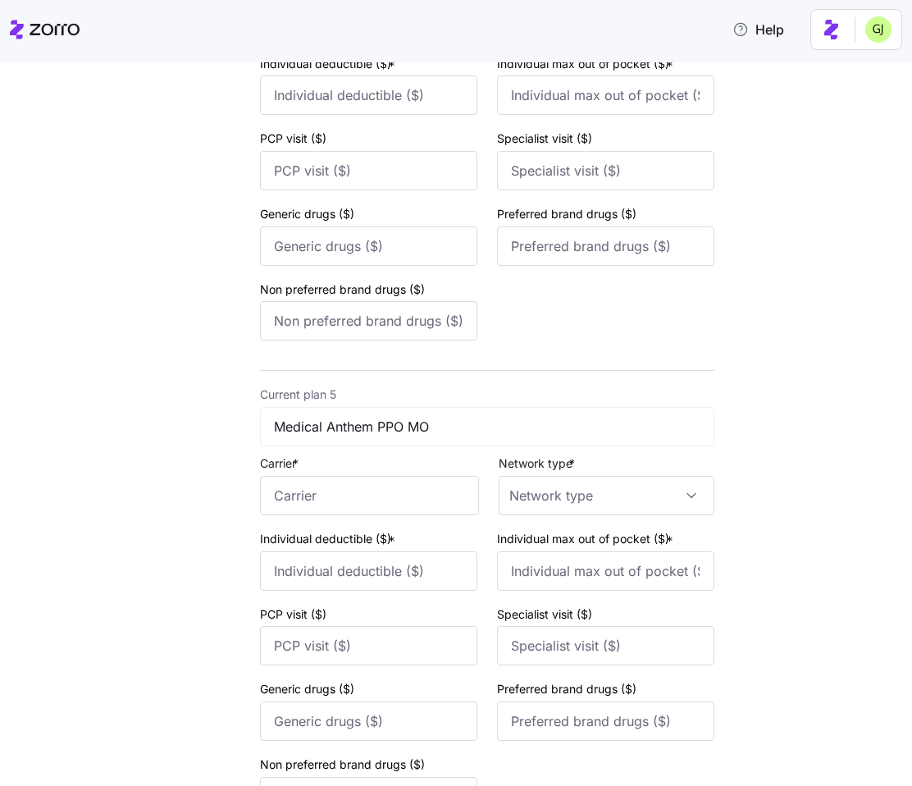
scroll to position [1978, 0]
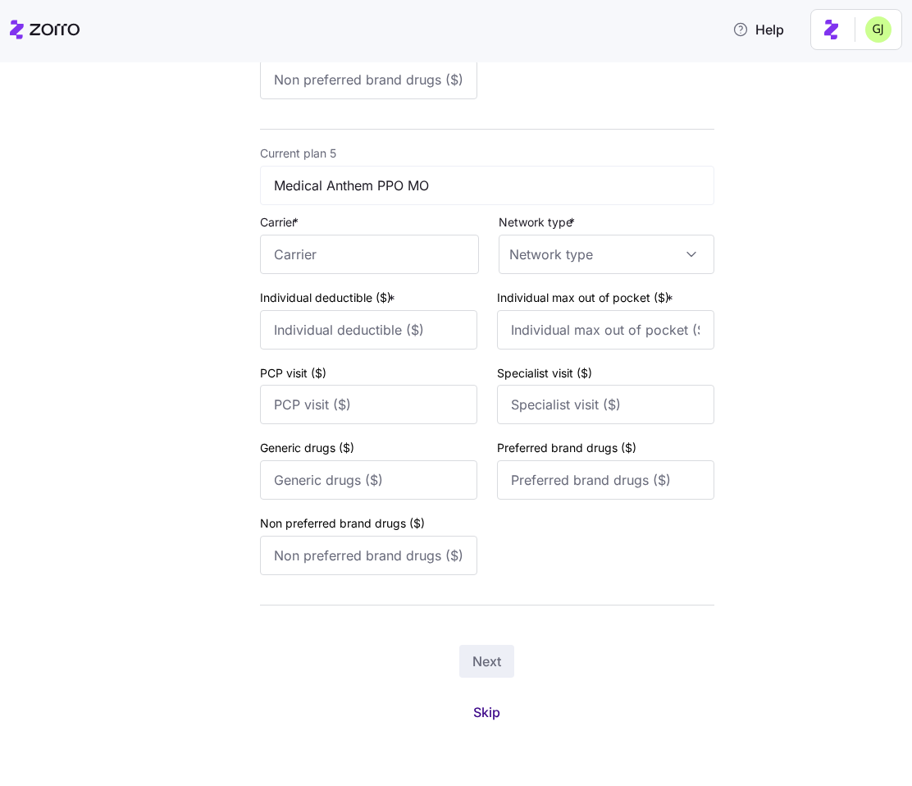
click at [488, 703] on span "Skip" at bounding box center [486, 712] width 27 height 20
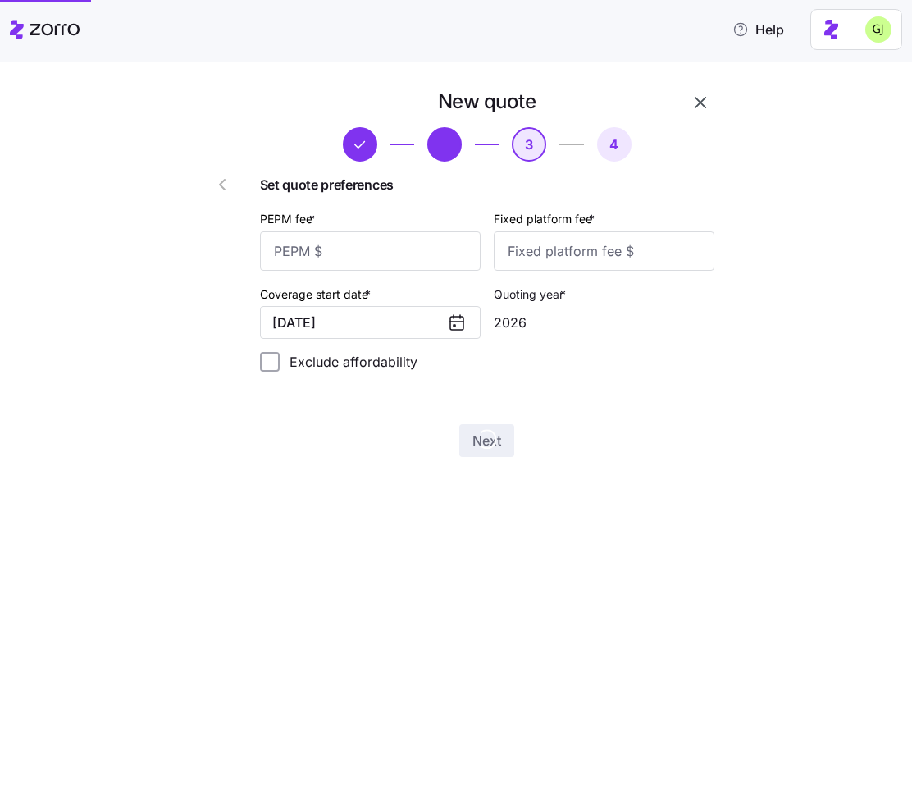
scroll to position [0, 0]
click at [434, 253] on input "PEPM fee *" at bounding box center [370, 250] width 221 height 39
type input "55"
type input "100"
click at [486, 442] on span "Next" at bounding box center [486, 441] width 29 height 20
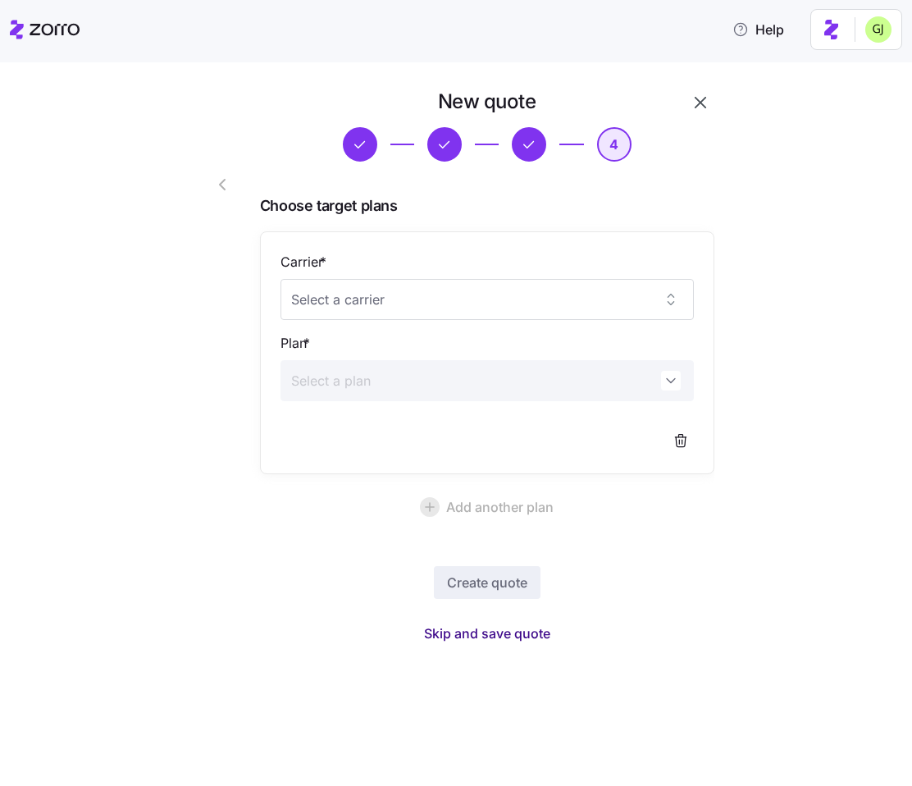
click at [518, 629] on span "Skip and save quote" at bounding box center [487, 633] width 126 height 20
